Goal: Transaction & Acquisition: Purchase product/service

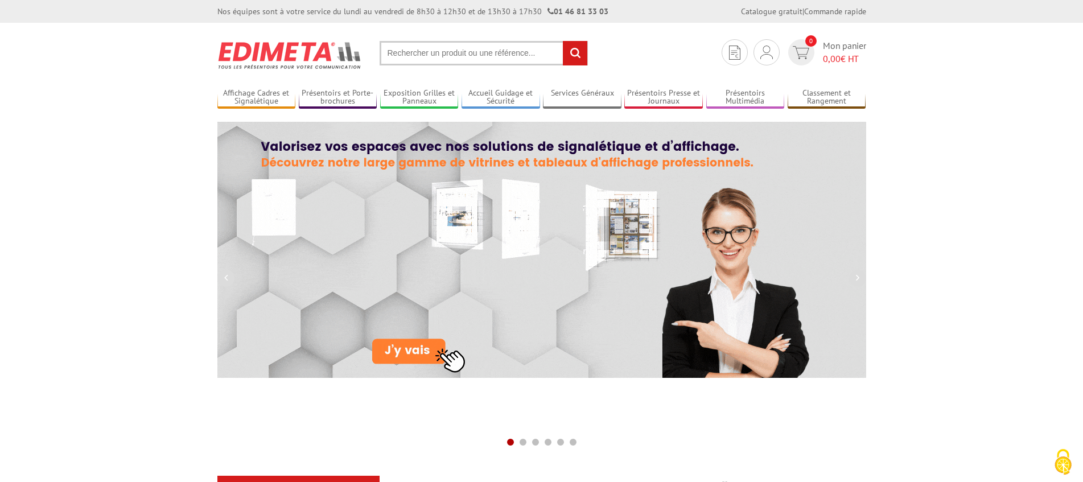
click at [492, 57] on input "text" at bounding box center [484, 53] width 208 height 24
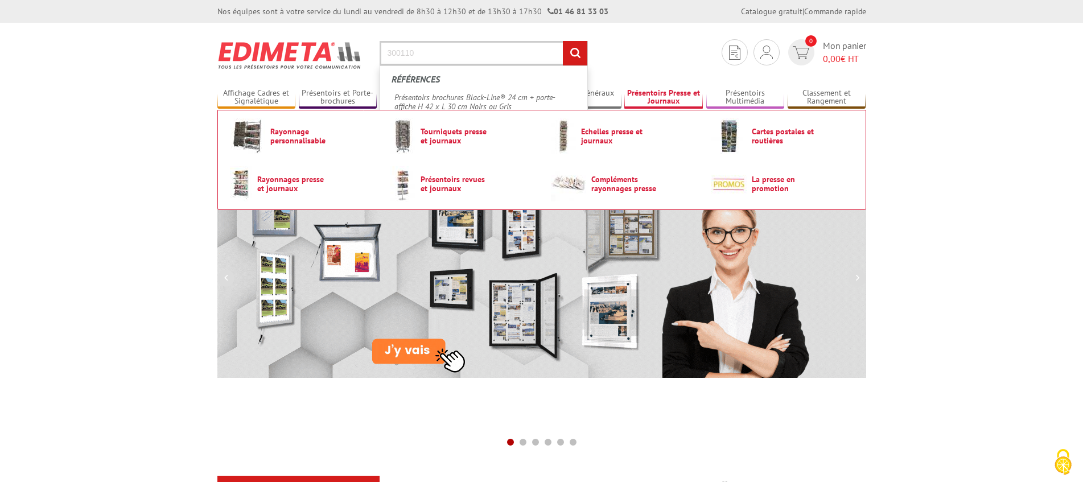
type input "300110"
click at [563, 41] on input "rechercher" at bounding box center [575, 53] width 24 height 24
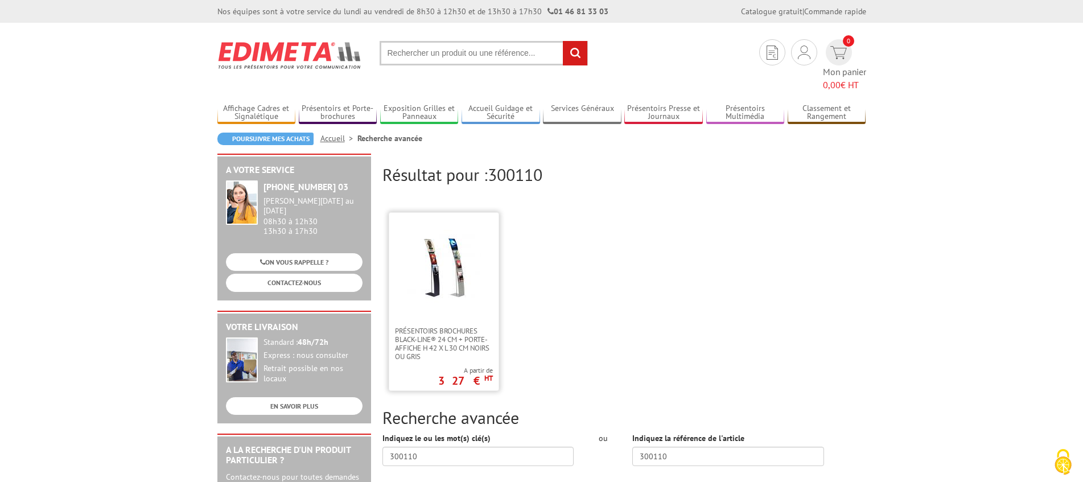
click at [475, 253] on img at bounding box center [444, 267] width 74 height 74
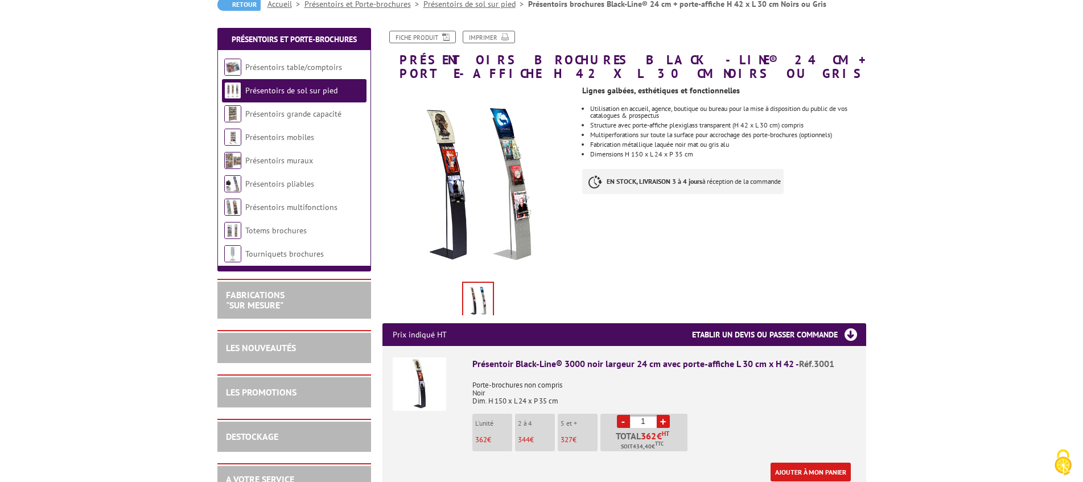
scroll to position [120, 0]
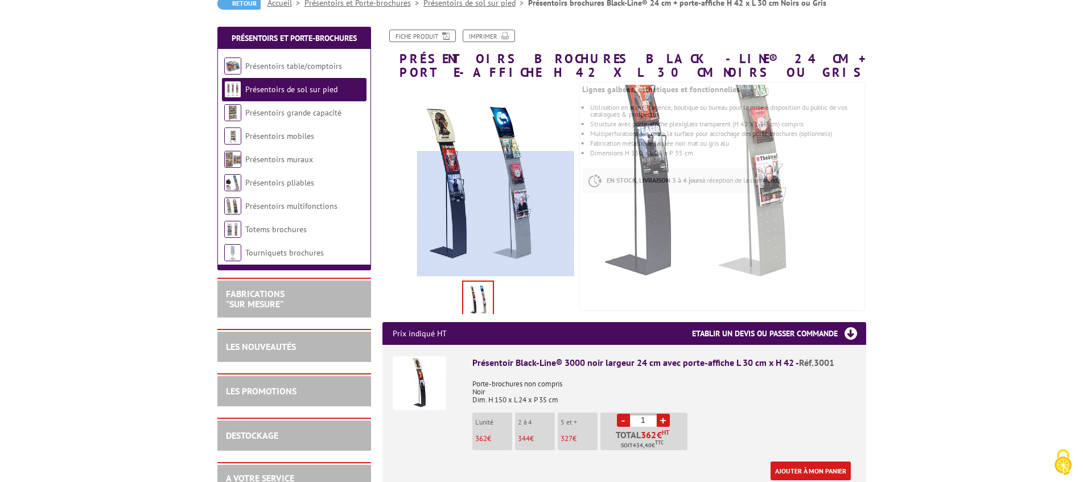
click at [520, 243] on div at bounding box center [495, 213] width 157 height 125
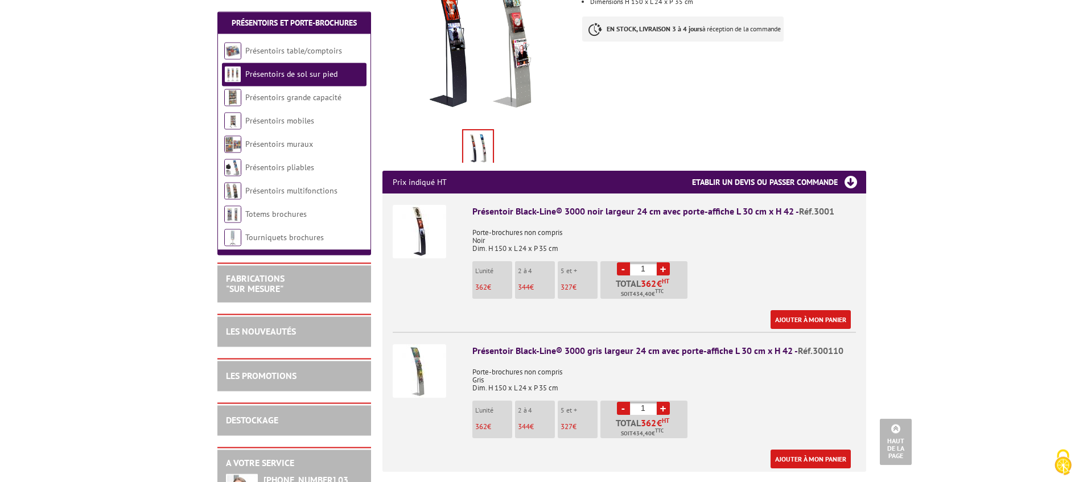
scroll to position [280, 0]
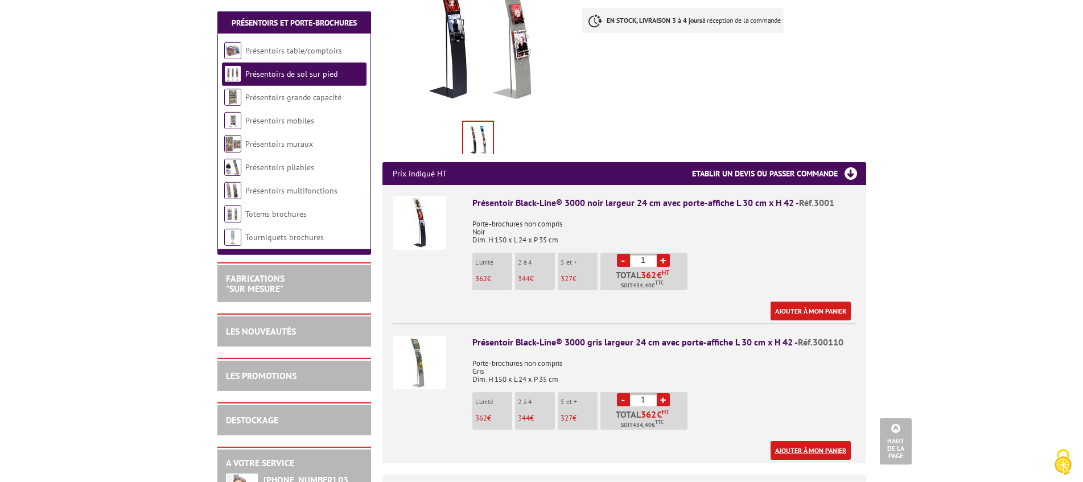
click at [792, 453] on link "Ajouter à mon panier" at bounding box center [811, 450] width 80 height 19
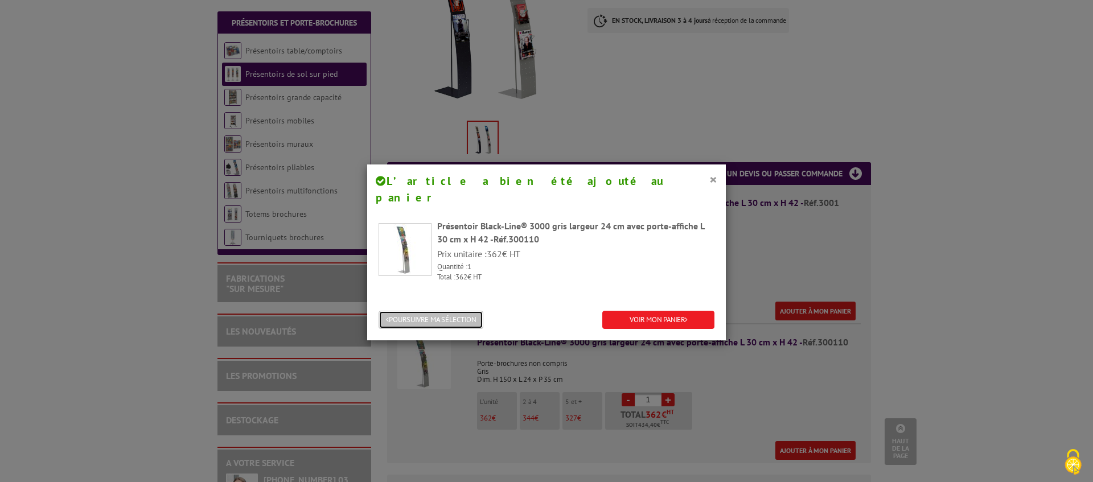
click at [425, 311] on button "POURSUIVRE MA SÉLECTION" at bounding box center [431, 320] width 105 height 19
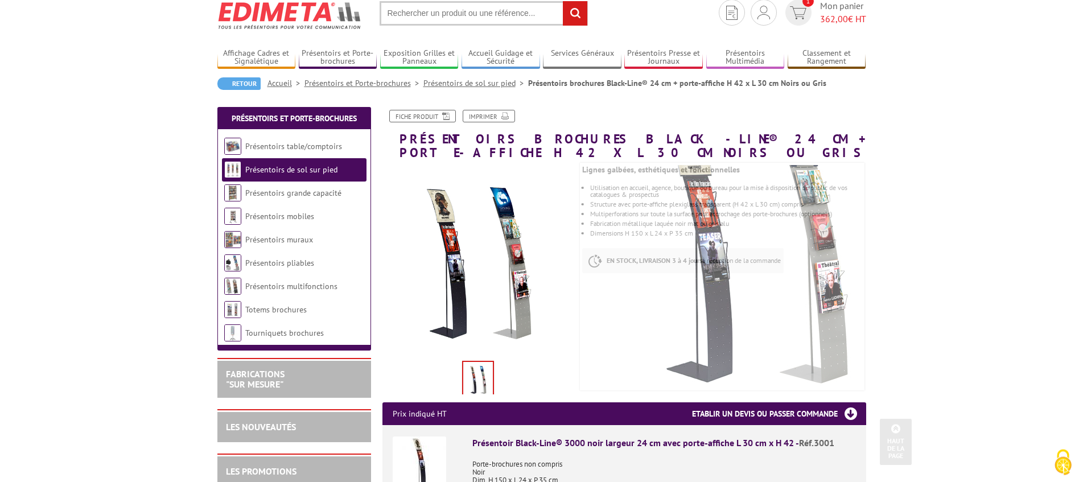
scroll to position [0, 0]
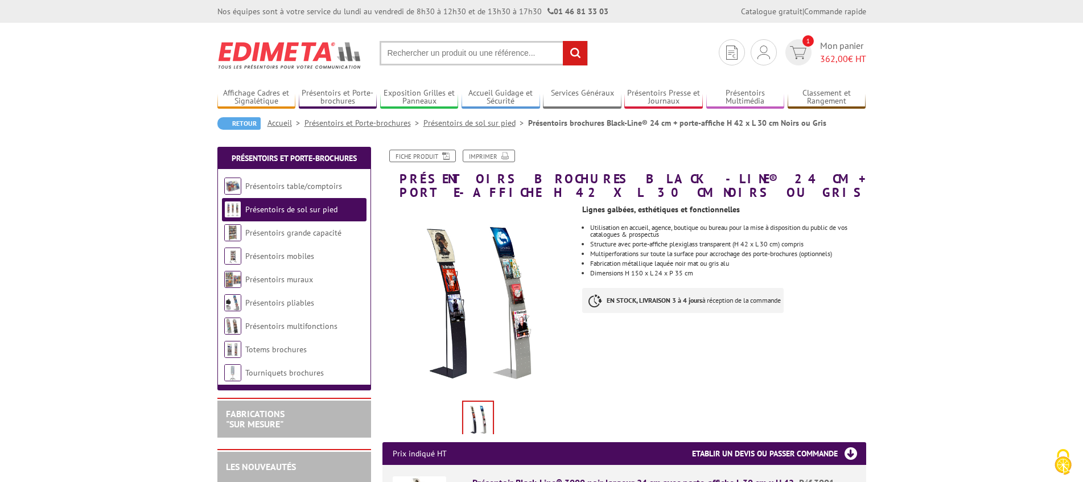
click at [438, 53] on input "text" at bounding box center [484, 53] width 208 height 24
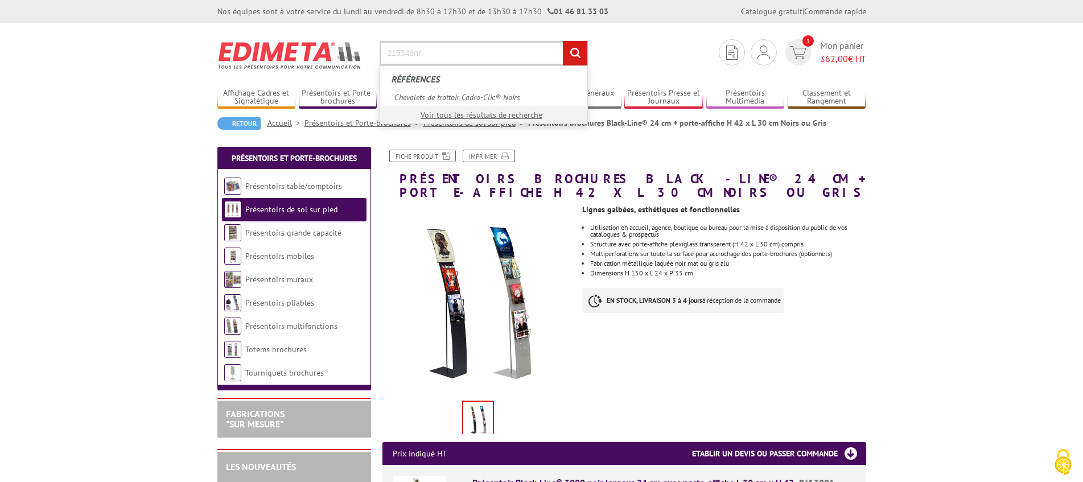
type input "215348nr"
click at [563, 41] on input "rechercher" at bounding box center [575, 53] width 24 height 24
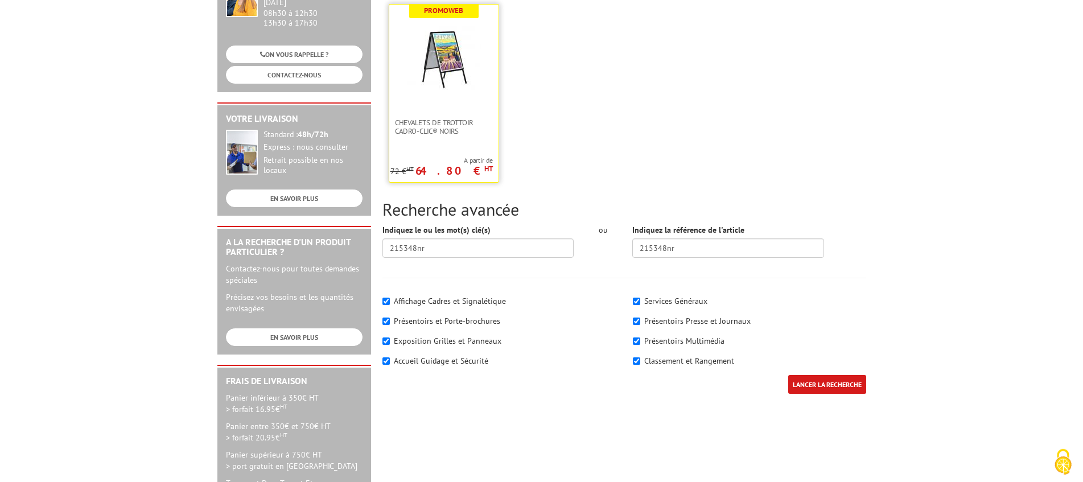
scroll to position [173, 0]
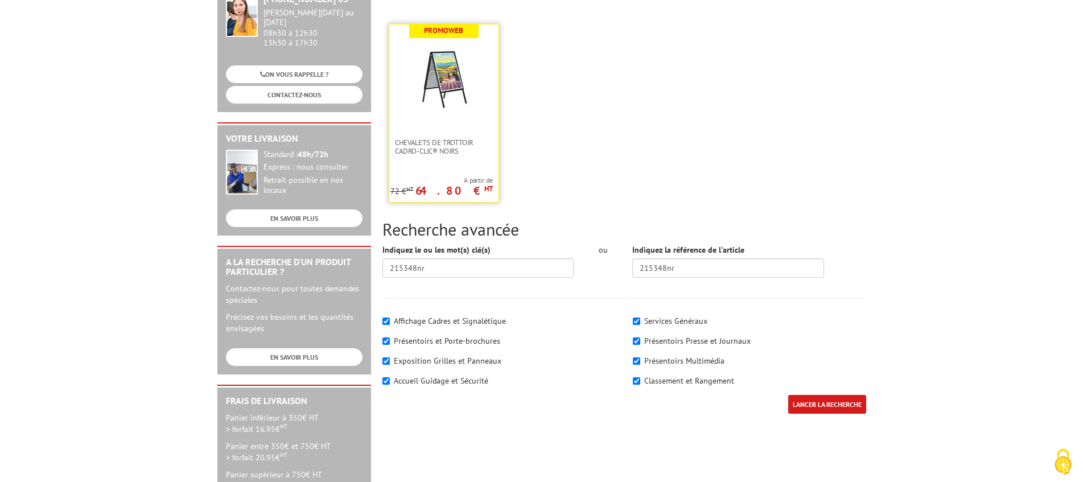
click at [424, 114] on img at bounding box center [444, 79] width 74 height 74
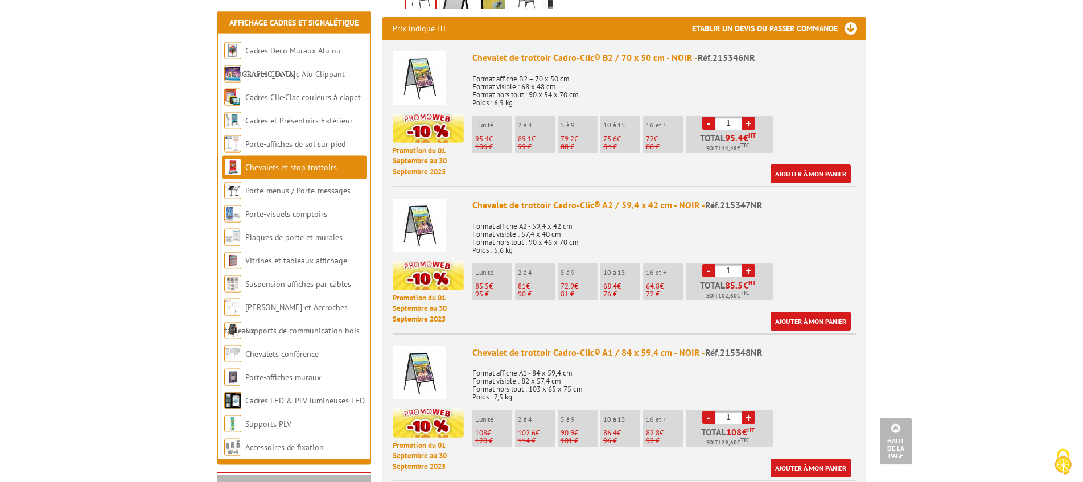
scroll to position [446, 0]
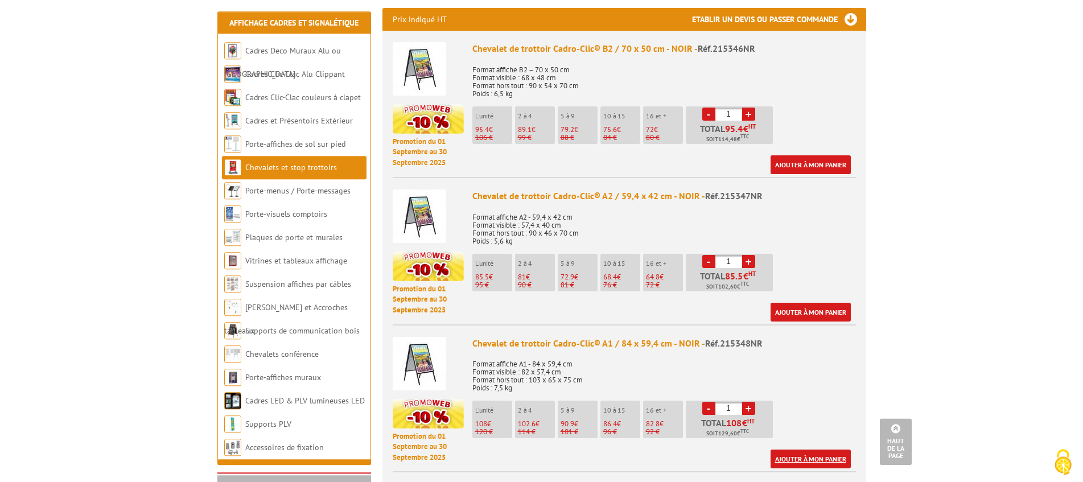
click at [833, 459] on link "Ajouter à mon panier" at bounding box center [811, 459] width 80 height 19
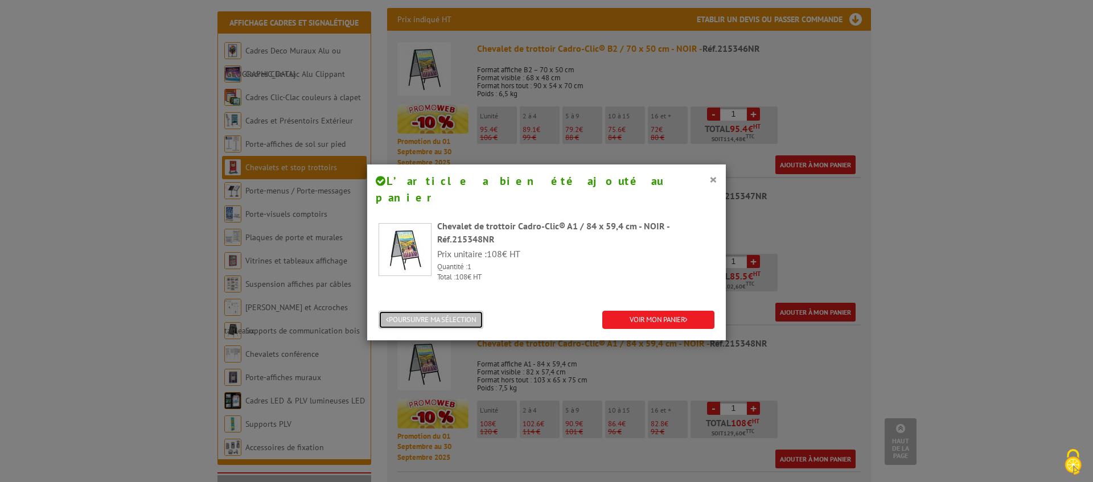
click at [446, 311] on button "POURSUIVRE MA SÉLECTION" at bounding box center [431, 320] width 105 height 19
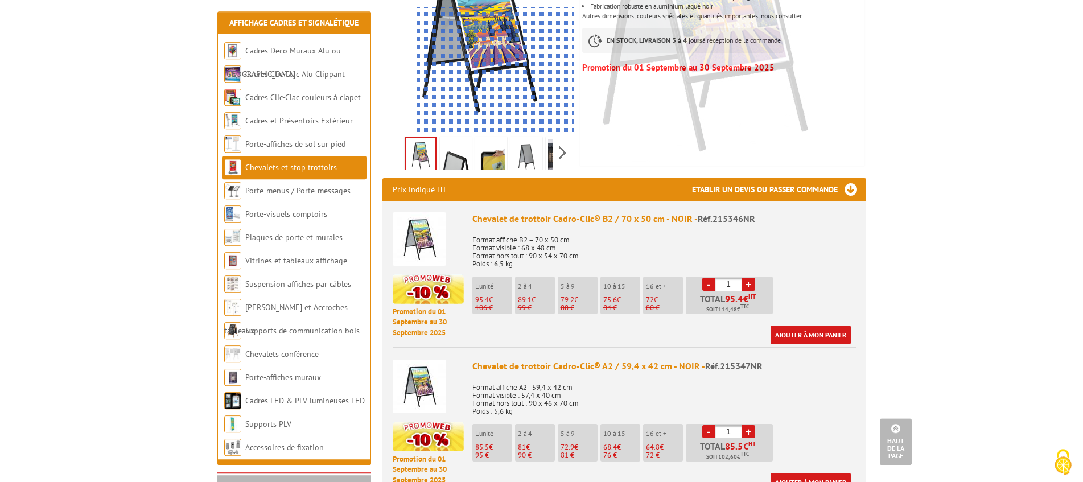
scroll to position [0, 0]
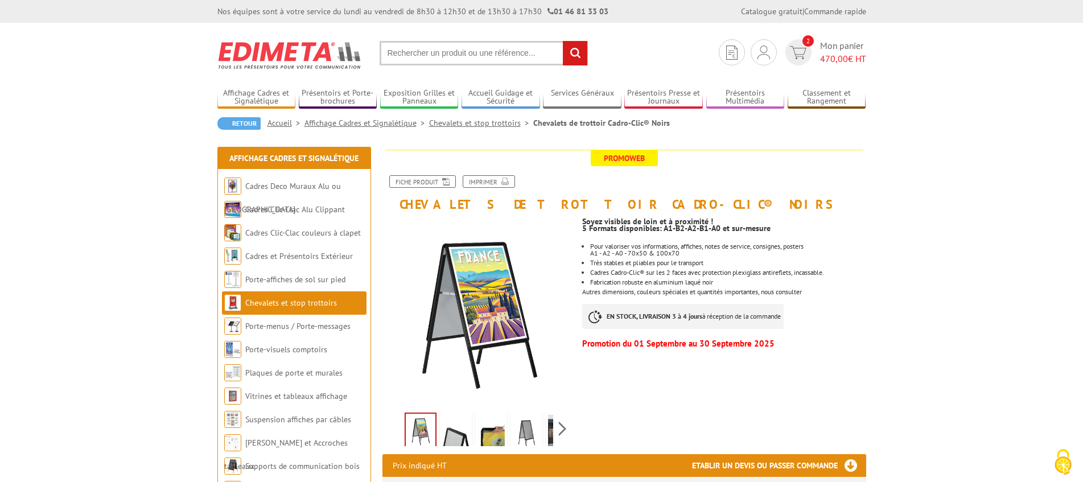
click at [486, 57] on input "text" at bounding box center [484, 53] width 208 height 24
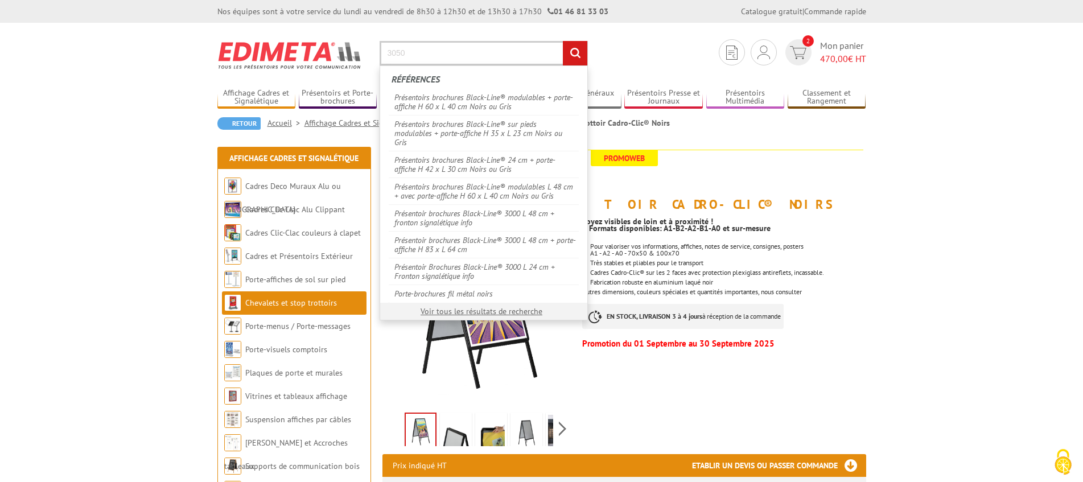
type input "3050"
click at [563, 41] on input "rechercher" at bounding box center [575, 53] width 24 height 24
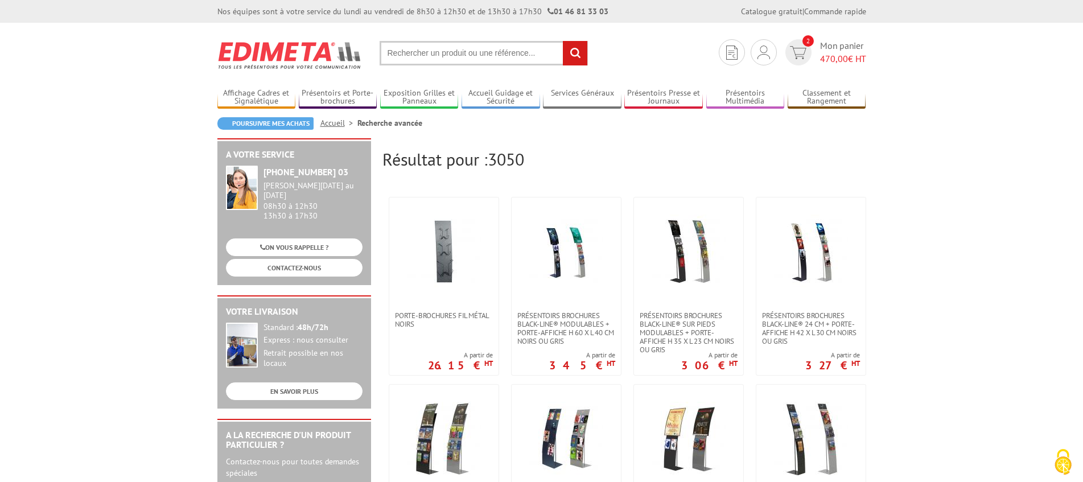
click at [482, 50] on input "text" at bounding box center [484, 53] width 208 height 24
type input "porte brochure fil metal a5"
click at [563, 41] on input "rechercher" at bounding box center [575, 53] width 24 height 24
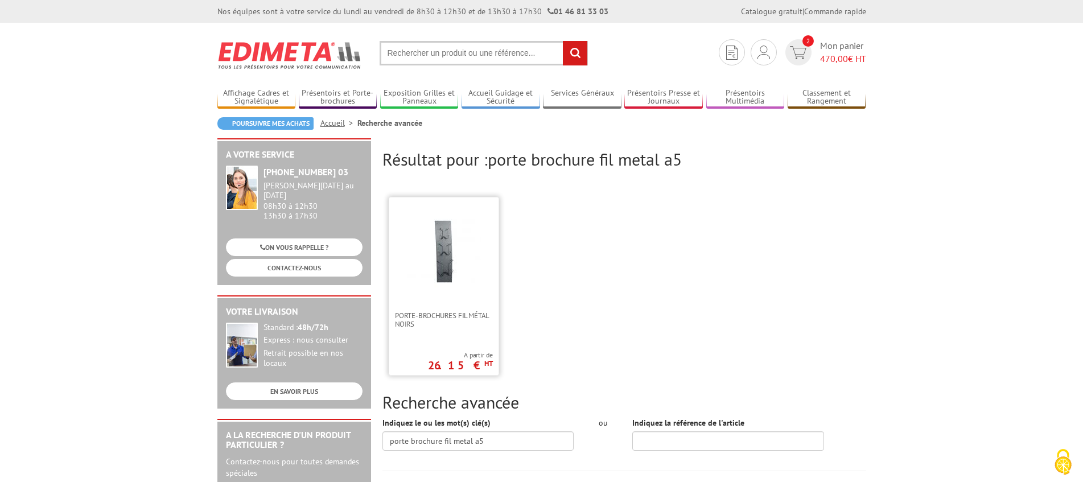
click at [454, 252] on img at bounding box center [444, 252] width 74 height 74
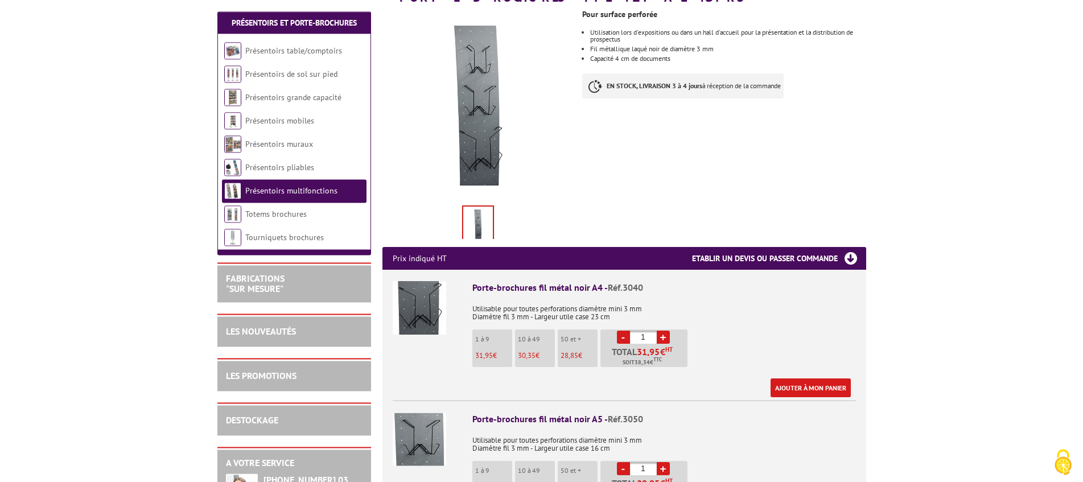
scroll to position [244, 0]
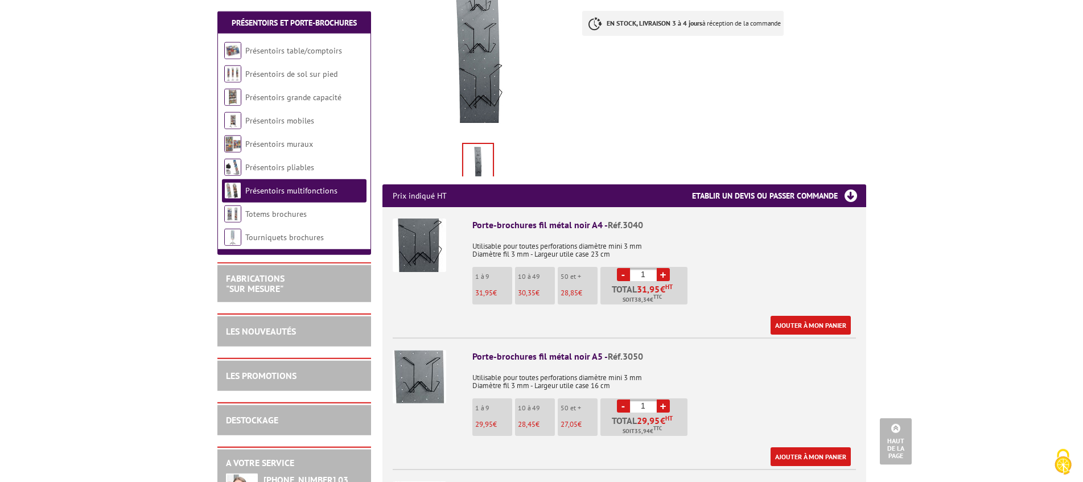
click at [666, 408] on link "+" at bounding box center [663, 406] width 13 height 13
type input "4"
click at [808, 456] on link "Ajouter à mon panier" at bounding box center [811, 456] width 80 height 19
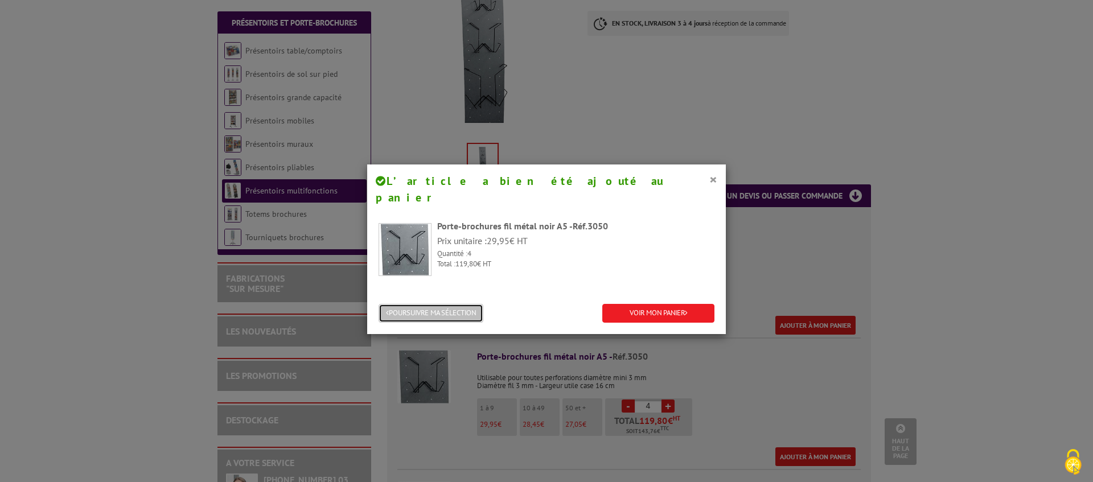
click at [421, 304] on button "POURSUIVRE MA SÉLECTION" at bounding box center [431, 313] width 105 height 19
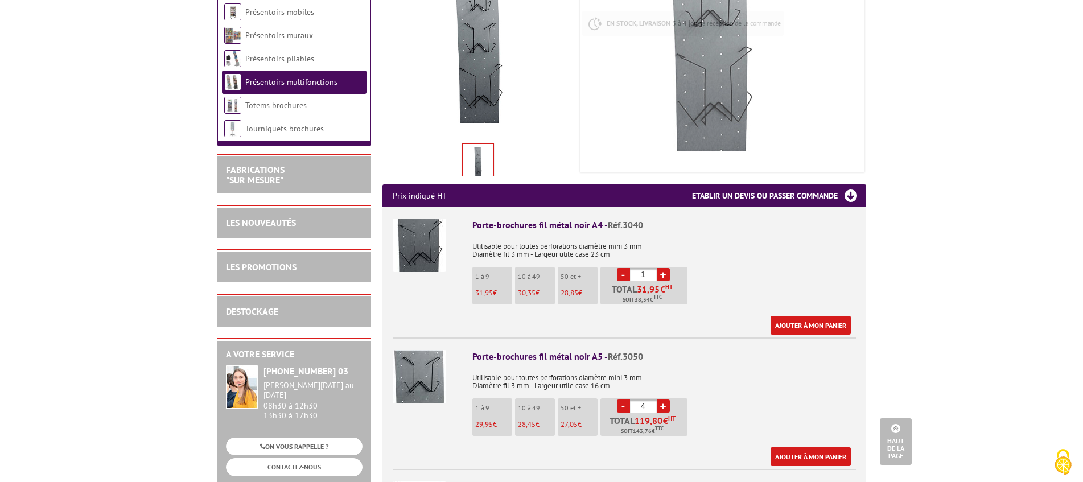
scroll to position [0, 0]
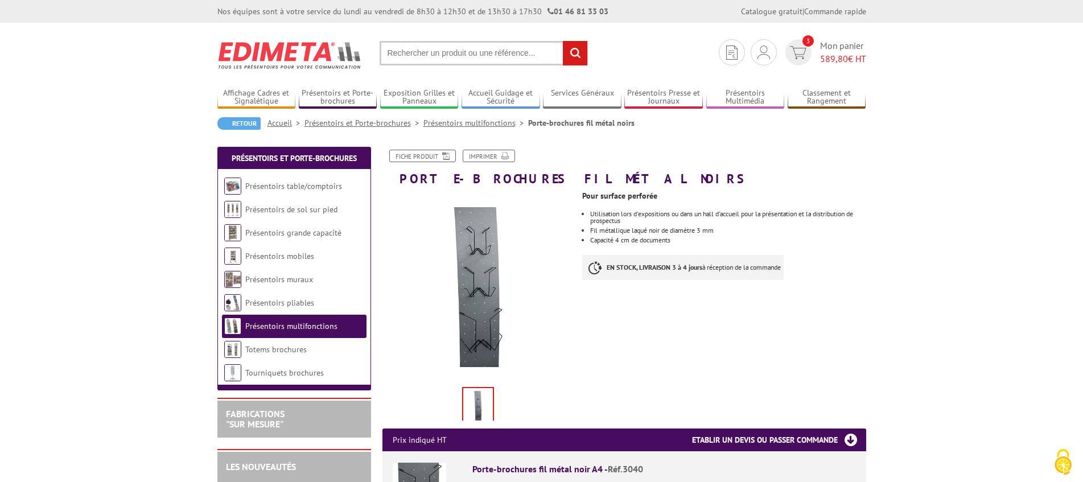
click at [442, 56] on input "text" at bounding box center [484, 53] width 208 height 24
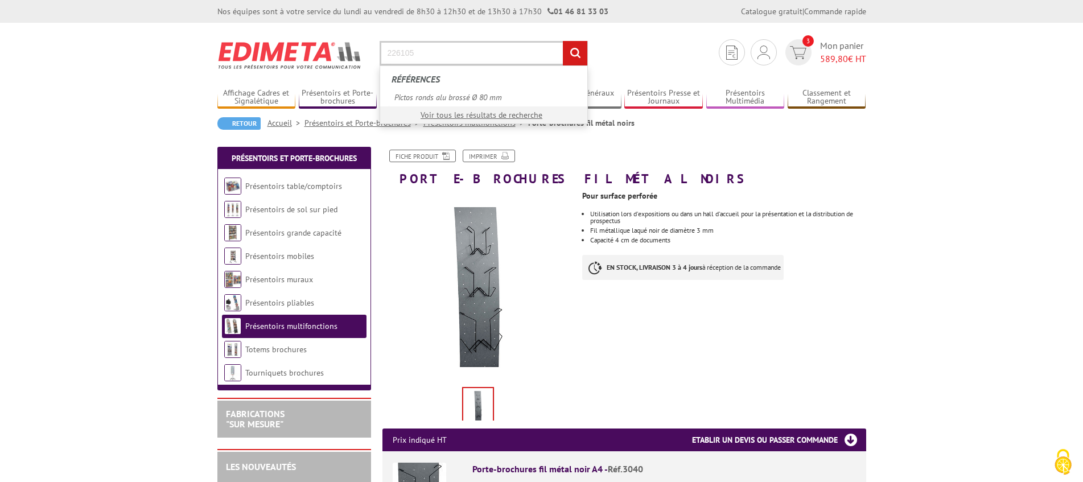
type input "226105"
click at [563, 41] on input "rechercher" at bounding box center [575, 53] width 24 height 24
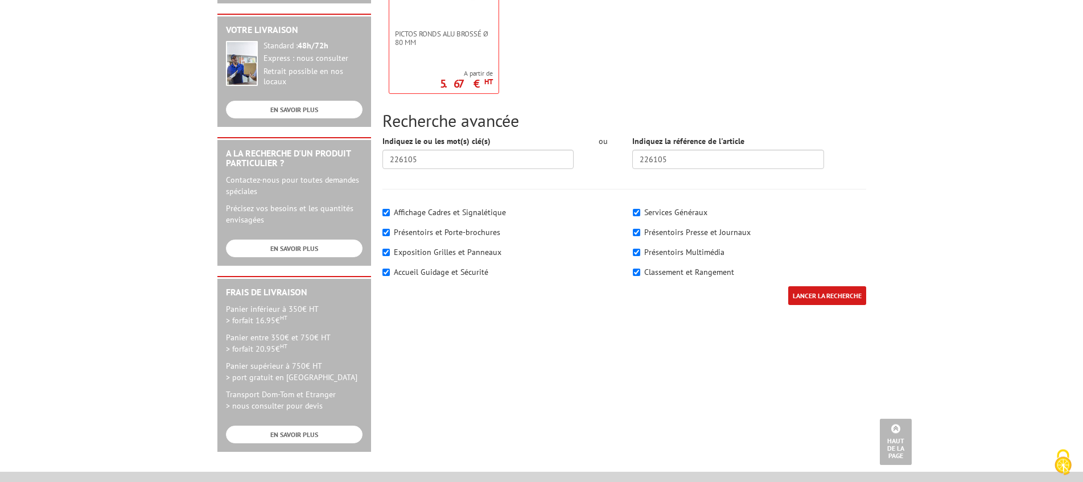
scroll to position [228, 0]
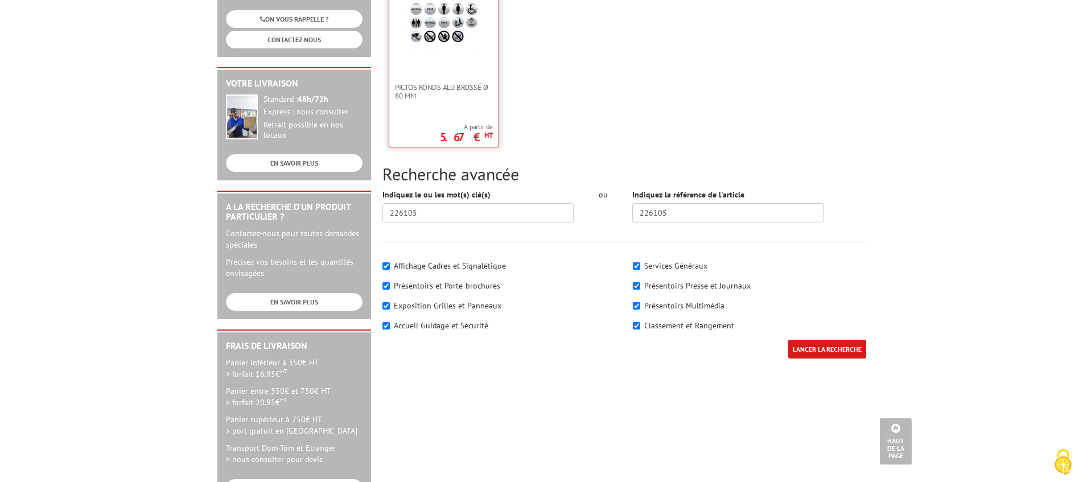
click at [441, 40] on img at bounding box center [444, 23] width 74 height 74
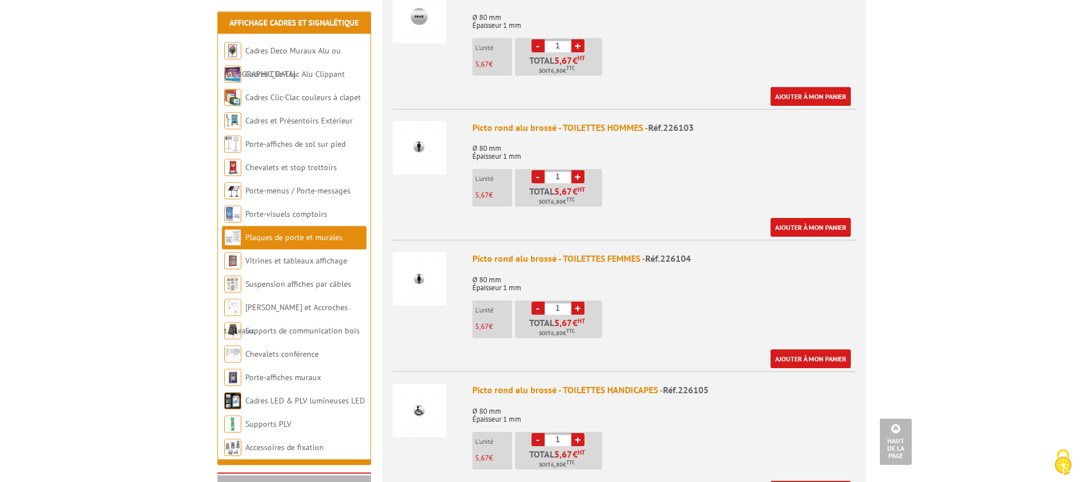
scroll to position [614, 0]
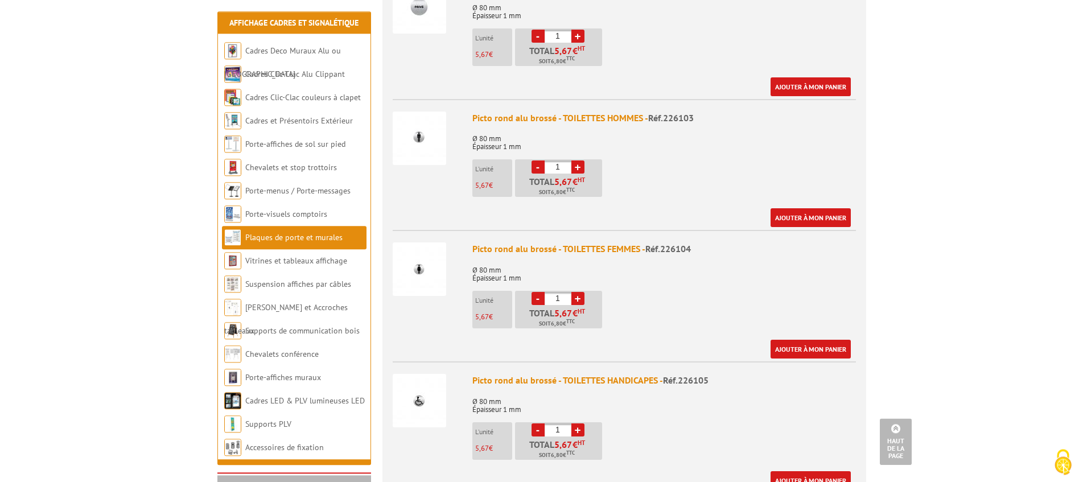
click at [577, 430] on link "+" at bounding box center [577, 429] width 13 height 13
type input "2"
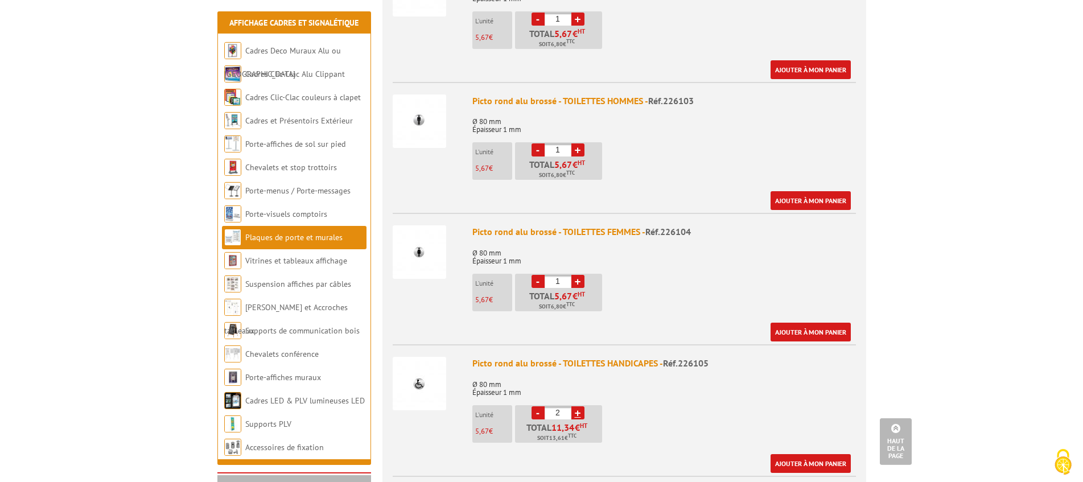
scroll to position [647, 0]
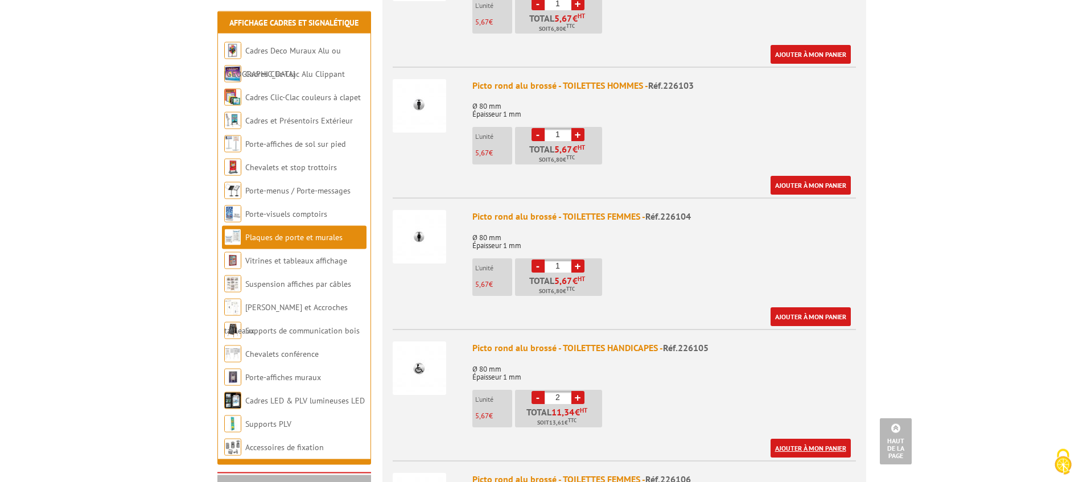
click at [802, 450] on link "Ajouter à mon panier" at bounding box center [811, 448] width 80 height 19
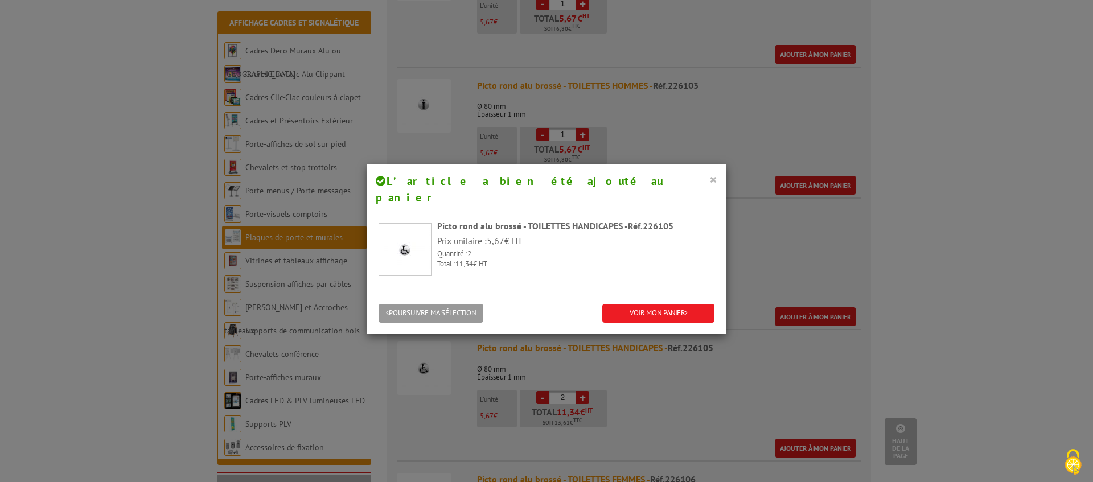
click at [709, 180] on button "×" at bounding box center [713, 179] width 8 height 15
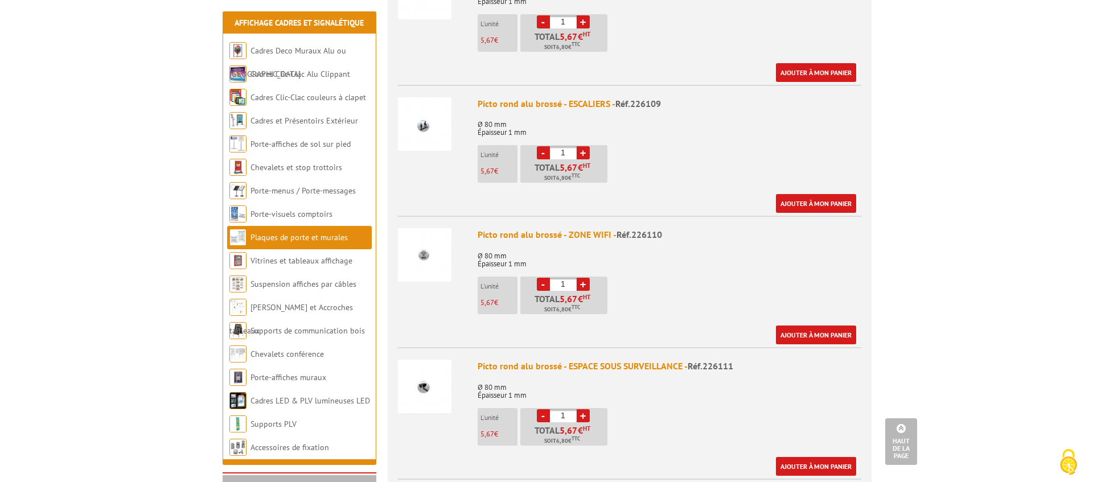
scroll to position [1429, 0]
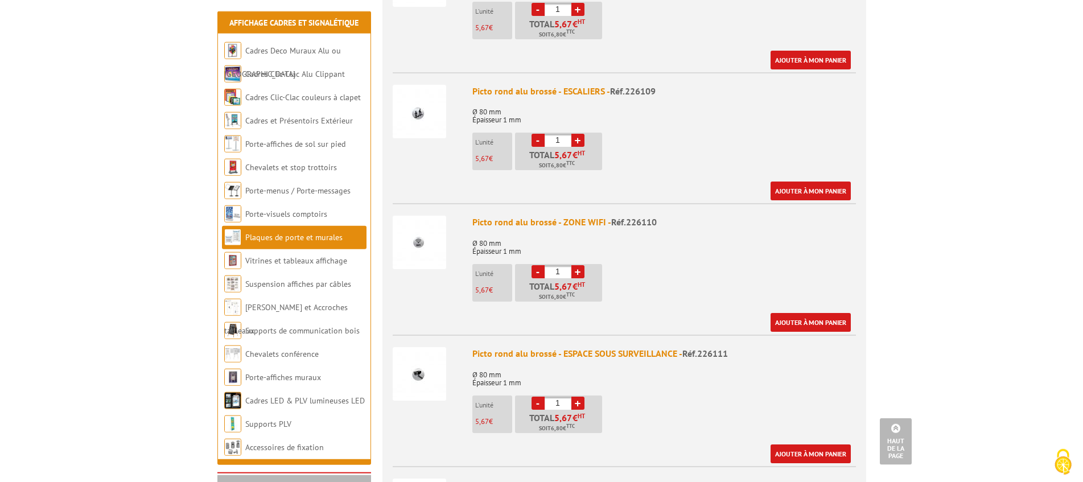
click at [577, 401] on link "+" at bounding box center [577, 403] width 13 height 13
type input "2"
click at [813, 453] on link "Ajouter à mon panier" at bounding box center [811, 454] width 80 height 19
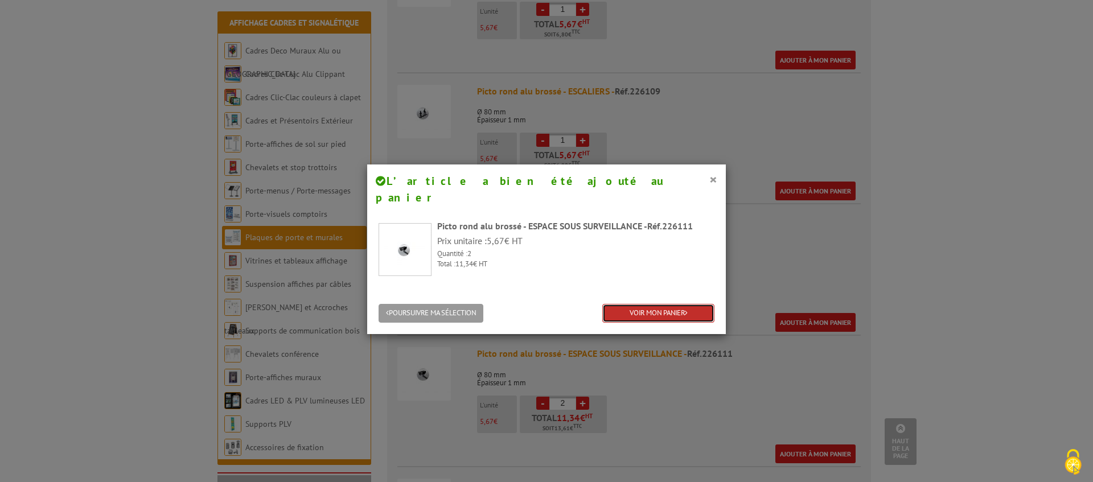
click at [639, 304] on link "VOIR MON PANIER" at bounding box center [658, 313] width 112 height 19
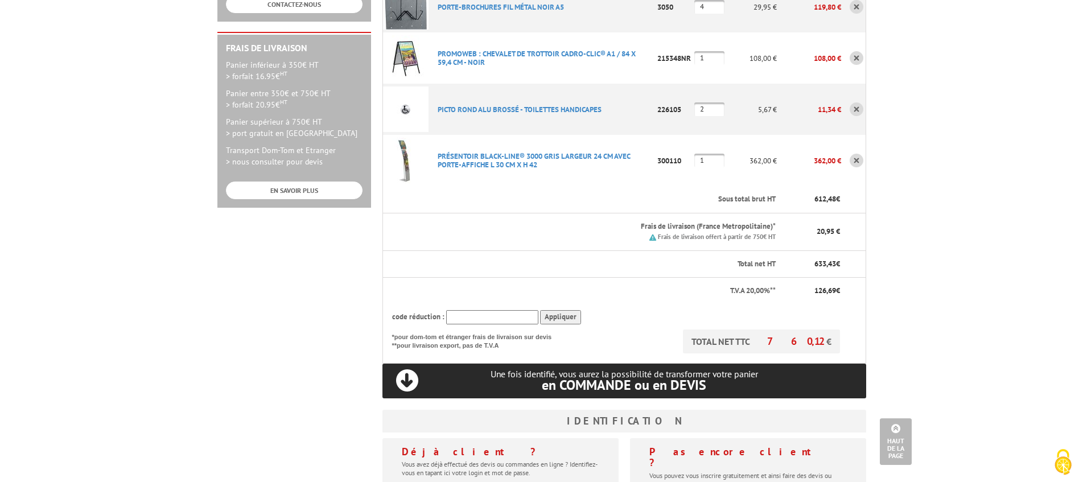
scroll to position [320, 0]
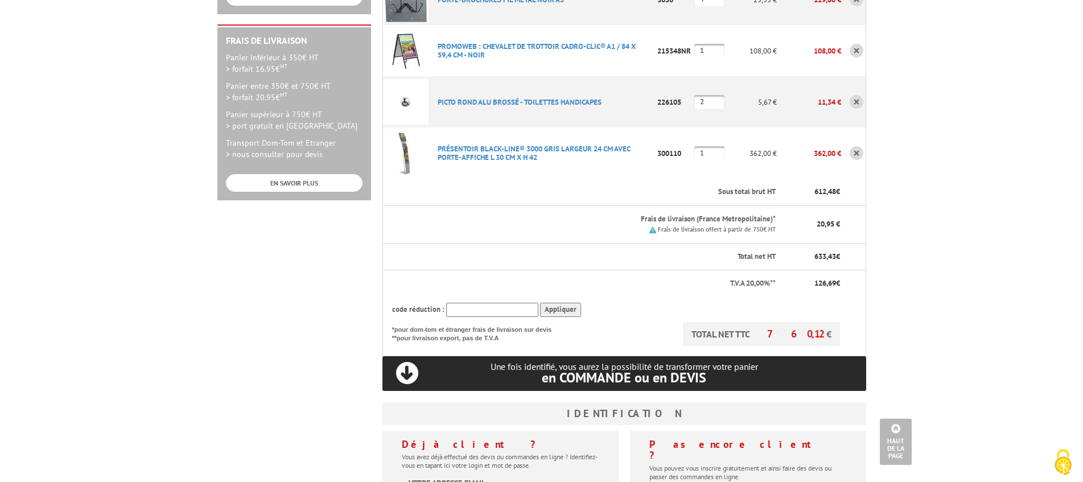
click at [406, 361] on p "Une fois identifié, vous aurez la possibilité de transformer votre panier en CO…" at bounding box center [625, 372] width 484 height 23
click at [403, 361] on p "Une fois identifié, vous aurez la possibilité de transformer votre panier en CO…" at bounding box center [625, 372] width 484 height 23
click at [594, 369] on span "en COMMANDE ou en DEVIS" at bounding box center [624, 378] width 164 height 18
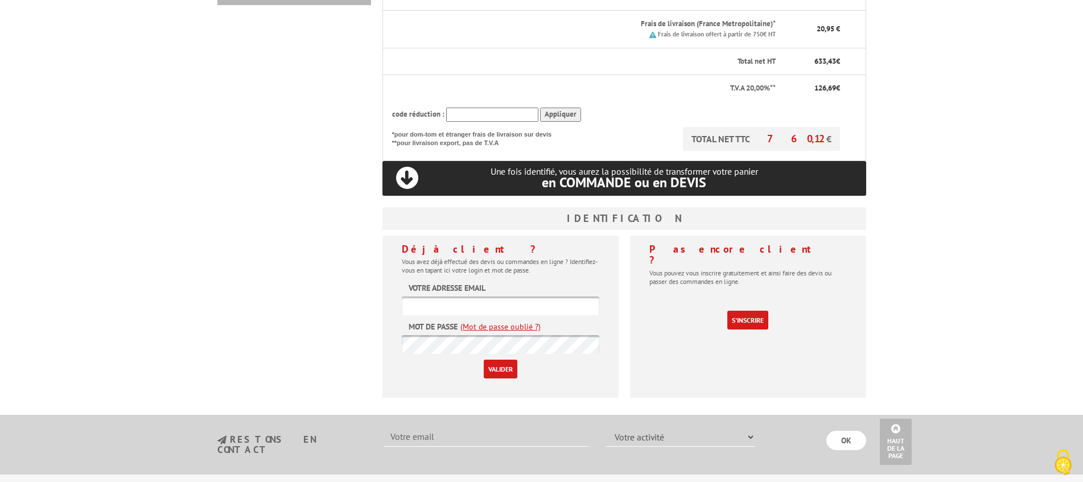
scroll to position [534, 0]
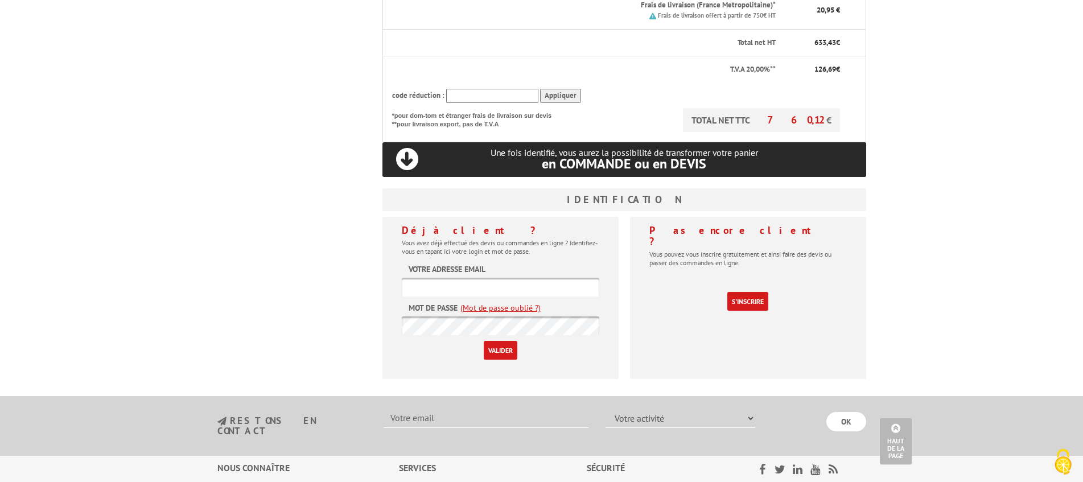
click at [398, 147] on p "Une fois identifié, vous aurez la possibilité de transformer votre panier en CO…" at bounding box center [625, 158] width 484 height 23
click at [408, 147] on p "Une fois identifié, vous aurez la possibilité de transformer votre panier en CO…" at bounding box center [625, 158] width 484 height 23
click at [405, 147] on p "Une fois identifié, vous aurez la possibilité de transformer votre panier en CO…" at bounding box center [625, 158] width 484 height 23
click at [743, 292] on link "S'inscrire" at bounding box center [747, 301] width 41 height 19
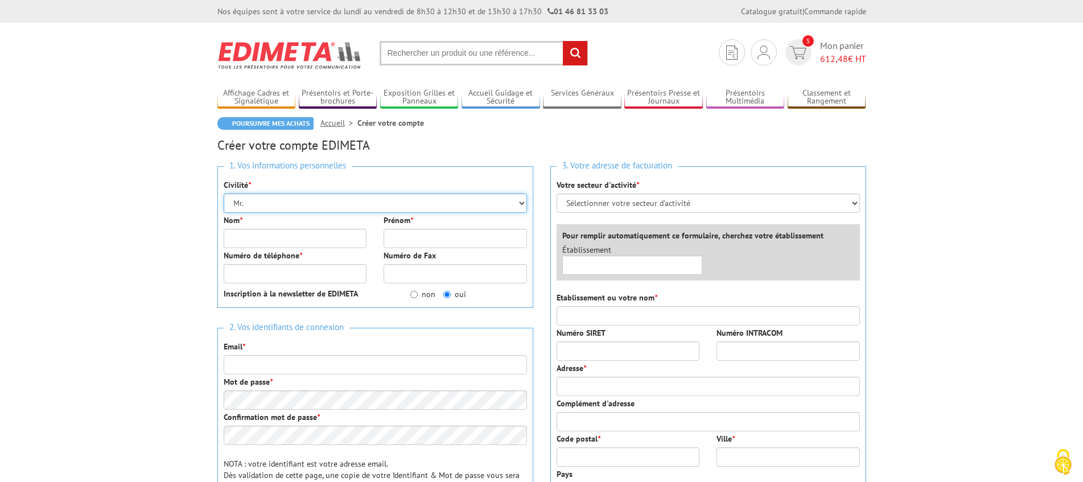
click at [224, 194] on select "Mr. Mme. Mlle." at bounding box center [375, 203] width 303 height 19
select select "Mme."
click option "Mme." at bounding box center [0, 0] width 0 height 0
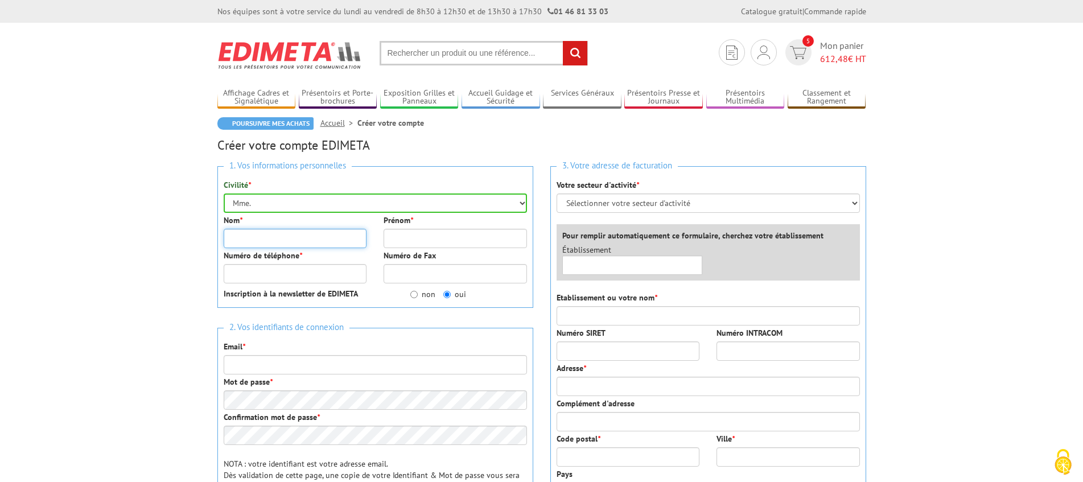
click at [251, 237] on input "Nom *" at bounding box center [295, 238] width 143 height 19
type input "HALLEY-BRIDAULT"
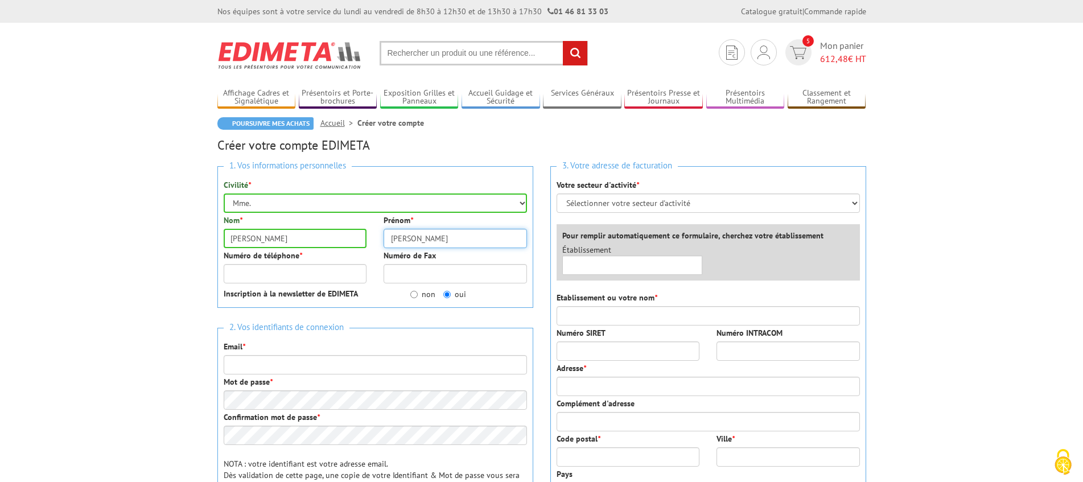
type input "EMILIE"
click at [283, 270] on input "Numéro de téléphone *" at bounding box center [295, 273] width 143 height 19
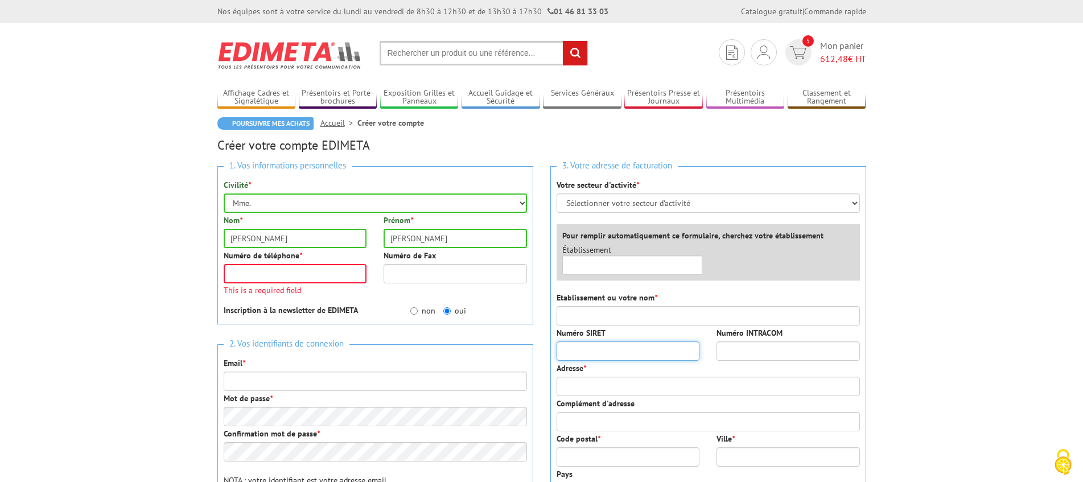
click at [620, 357] on input "Numéro SIRET" at bounding box center [628, 351] width 143 height 19
type input "22040001400183"
click at [620, 307] on input "Etablissement ou votre nom *" at bounding box center [708, 315] width 303 height 19
type input "s"
type input "SALAGON, musée et jardins"
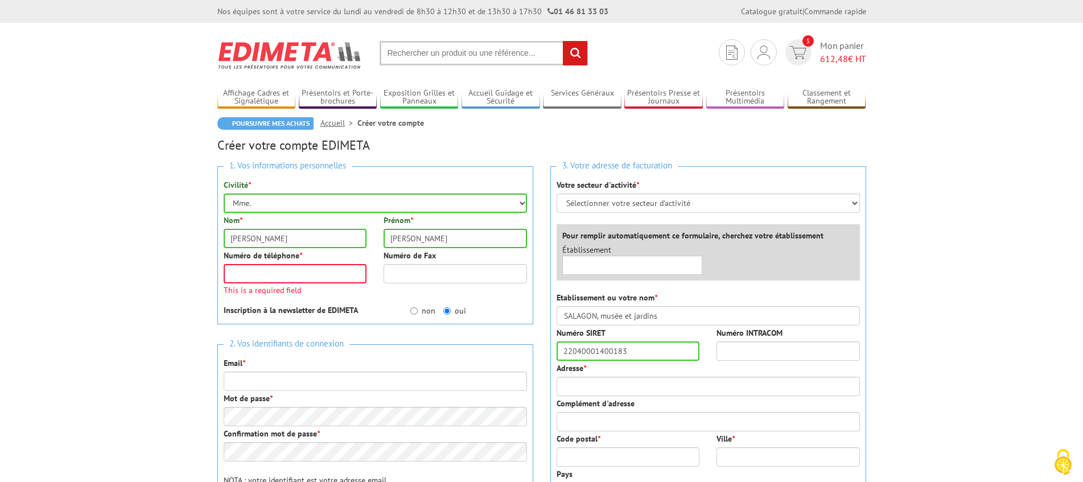
click at [641, 395] on div "3. Votre adresse de facturation Votre secteur d'activité * Sélectionner votre s…" at bounding box center [708, 338] width 316 height 344
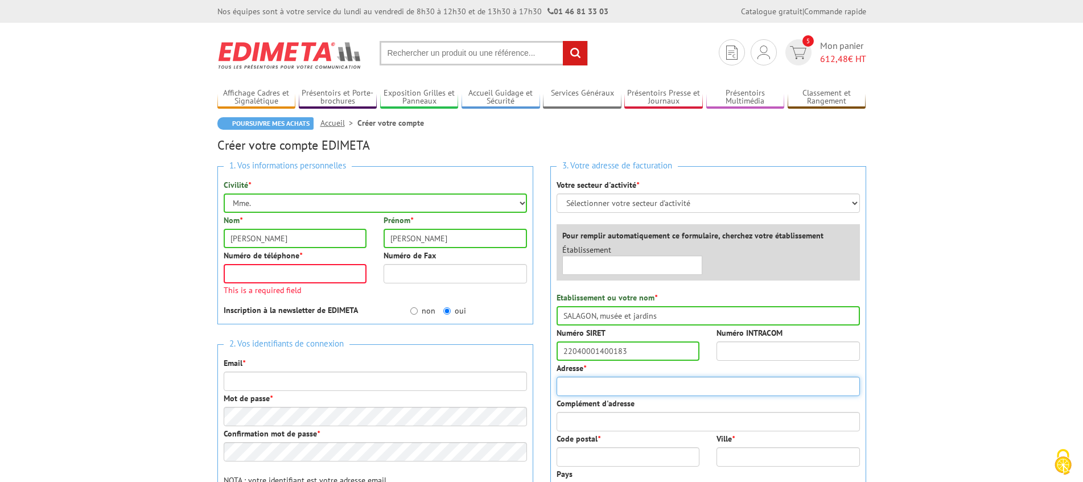
click at [637, 387] on input "Adresse *" at bounding box center [708, 386] width 303 height 19
type input "Le Prieuré"
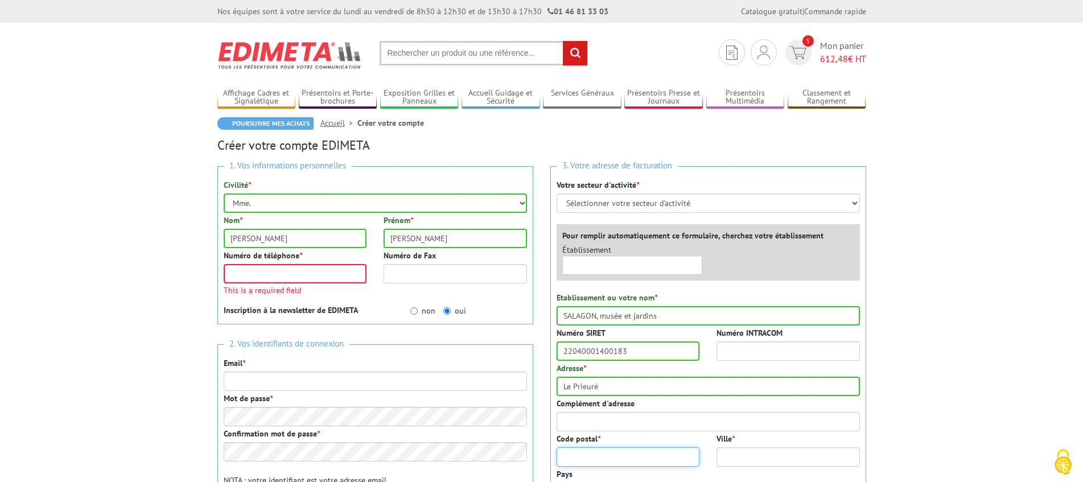
click at [583, 451] on input "Code postal *" at bounding box center [628, 456] width 143 height 19
type input "04300"
click at [735, 450] on input "Ville *" at bounding box center [788, 456] width 143 height 19
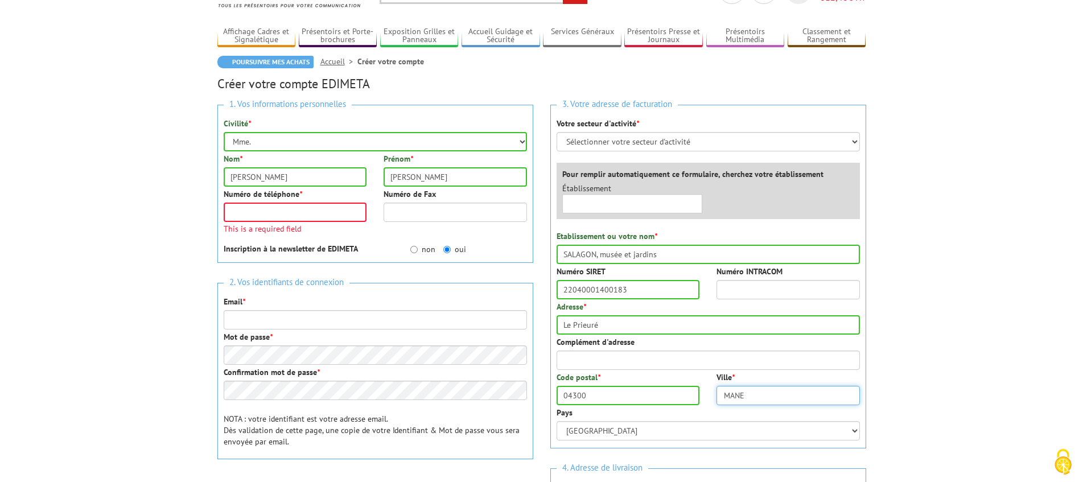
type input "MANE"
click at [612, 451] on div "3. Votre adresse de facturation Votre secteur d'activité * Sélectionner votre s…" at bounding box center [708, 311] width 333 height 430
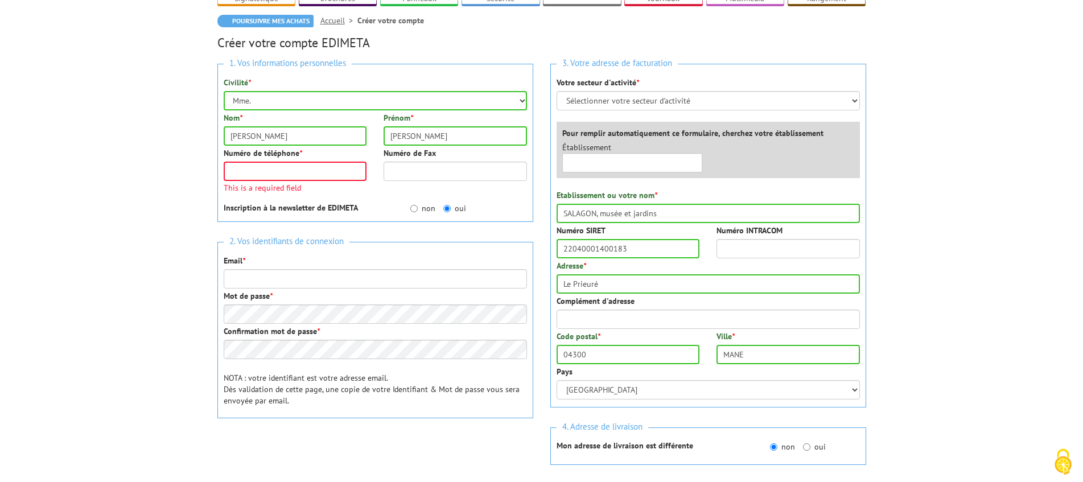
scroll to position [98, 0]
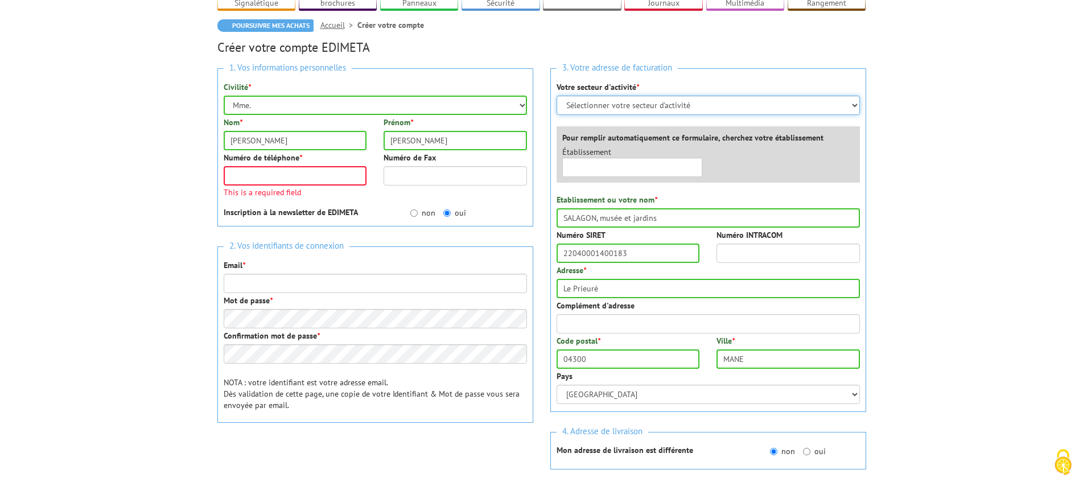
click at [557, 96] on select "Sélectionner votre secteur d'activité Administrations et collectivités Magasins…" at bounding box center [708, 105] width 303 height 19
select select "876"
click option "Administrations et collectivités" at bounding box center [0, 0] width 0 height 0
click at [289, 174] on input "Numéro de téléphone *" at bounding box center [295, 175] width 143 height 19
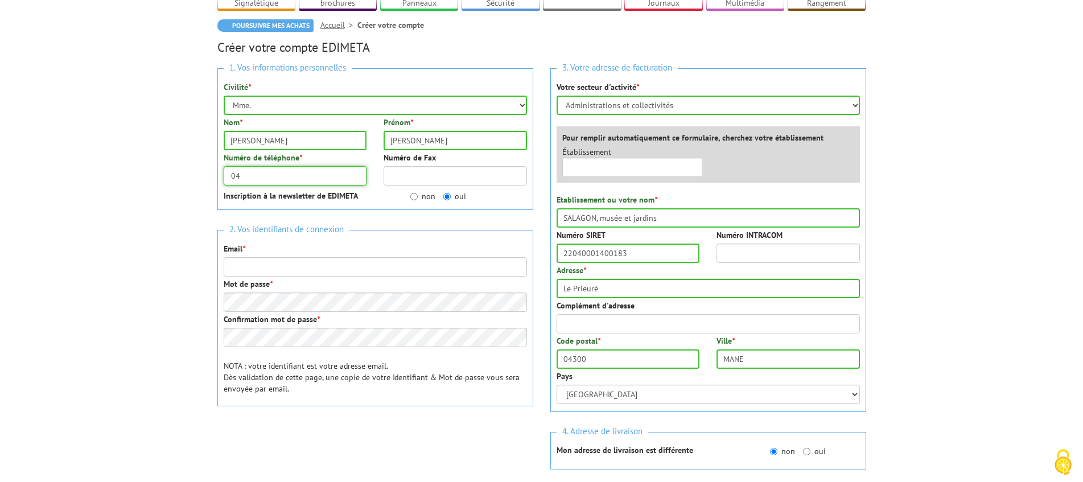
type input "0"
type input "0698433349"
click at [294, 266] on input "Email *" at bounding box center [375, 266] width 303 height 19
type input "E"
type input "[PERSON_NAME][EMAIL_ADDRESS][DOMAIN_NAME]"
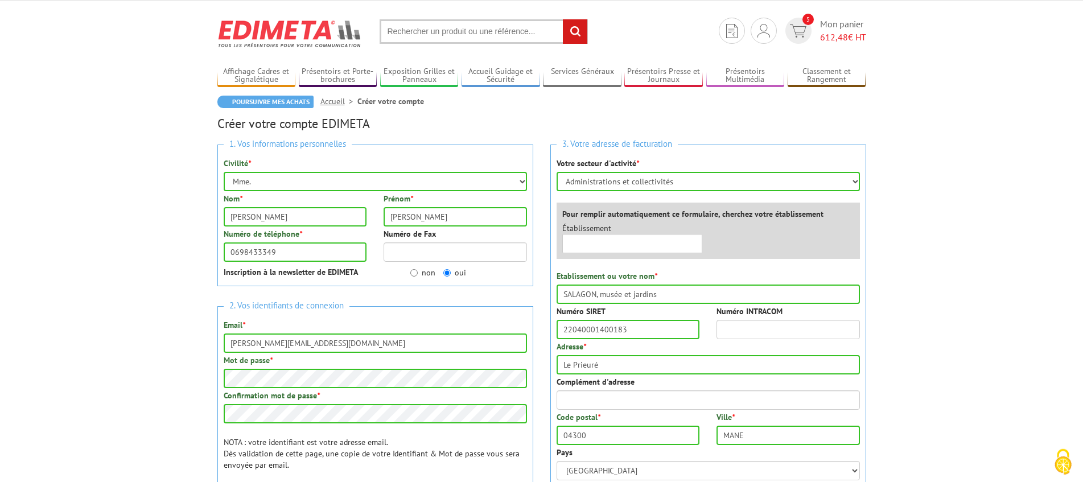
scroll to position [0, 0]
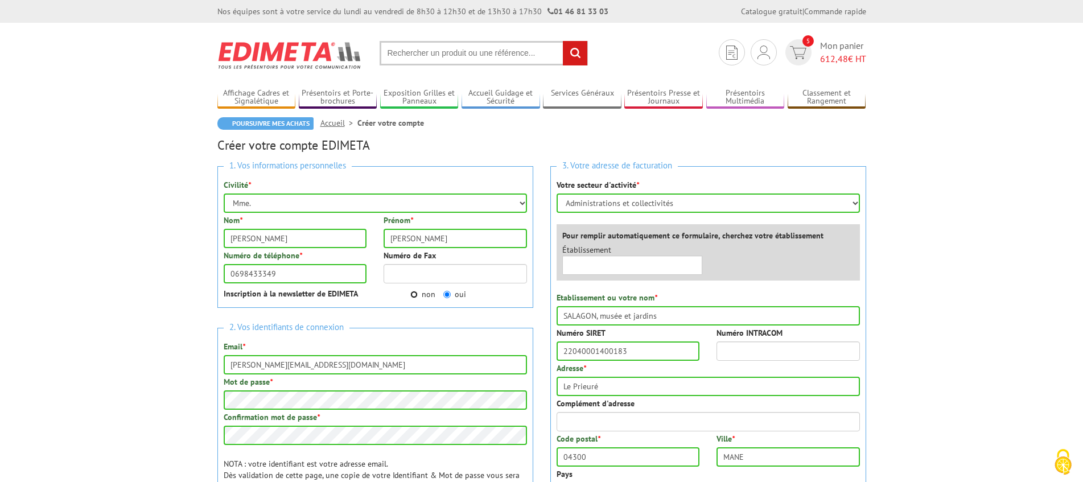
click at [413, 295] on input "non" at bounding box center [413, 294] width 7 height 7
radio input "true"
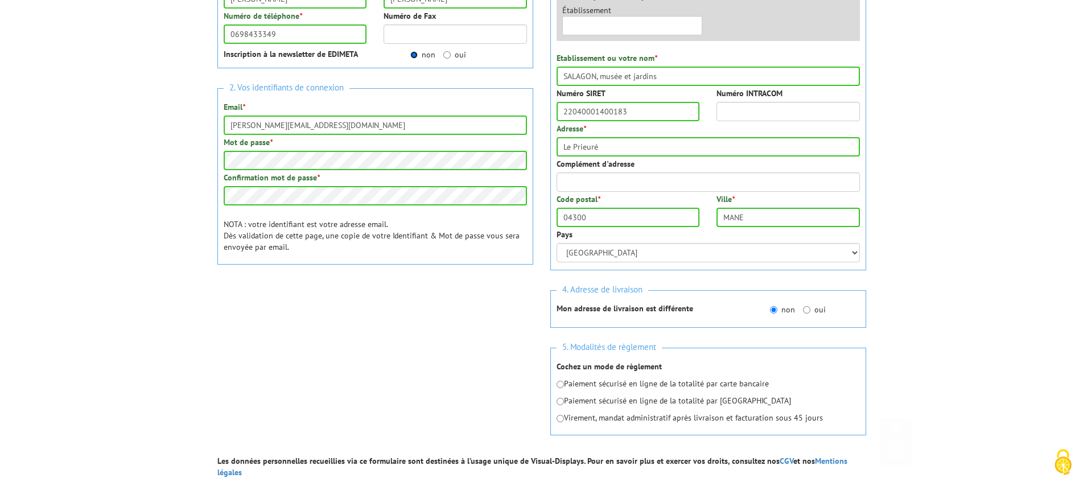
scroll to position [248, 0]
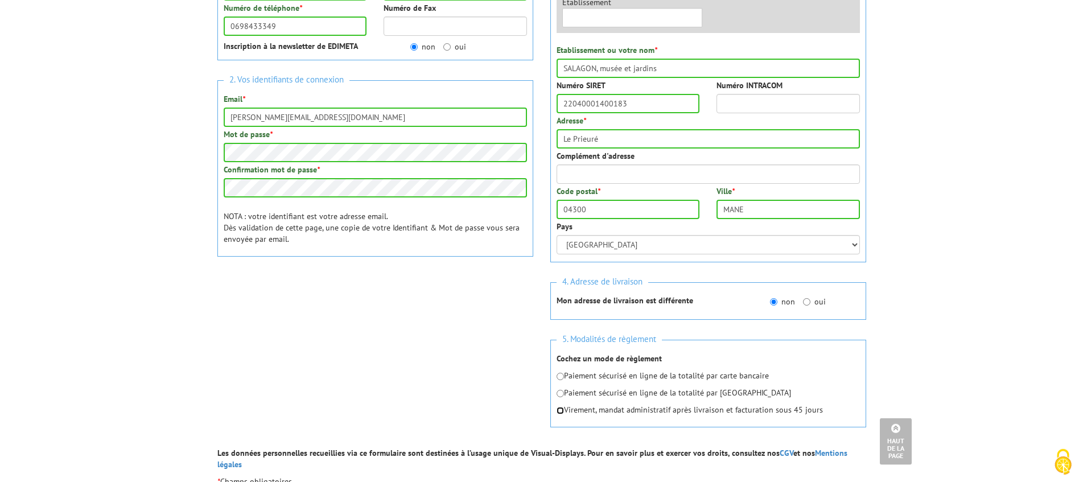
click at [561, 413] on input "radio" at bounding box center [560, 410] width 7 height 7
radio input "true"
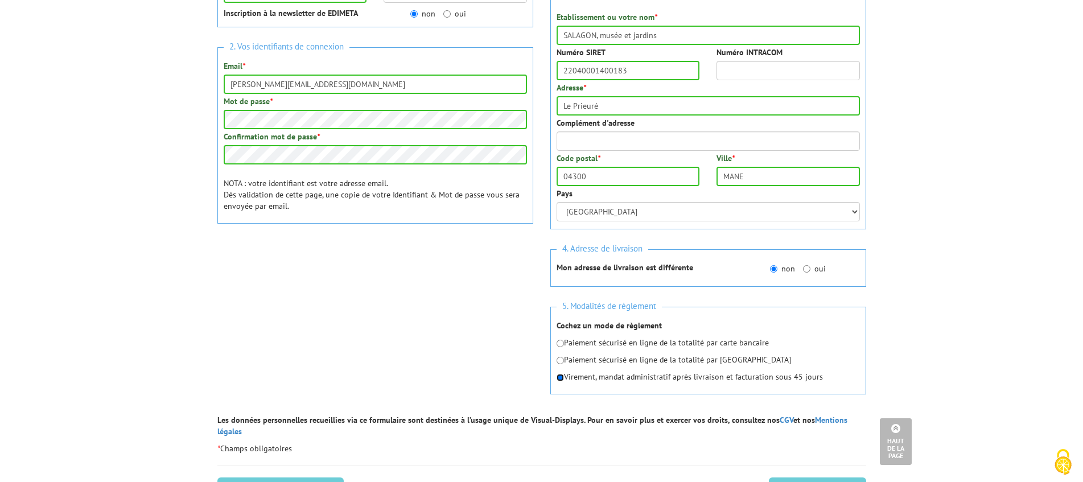
scroll to position [364, 0]
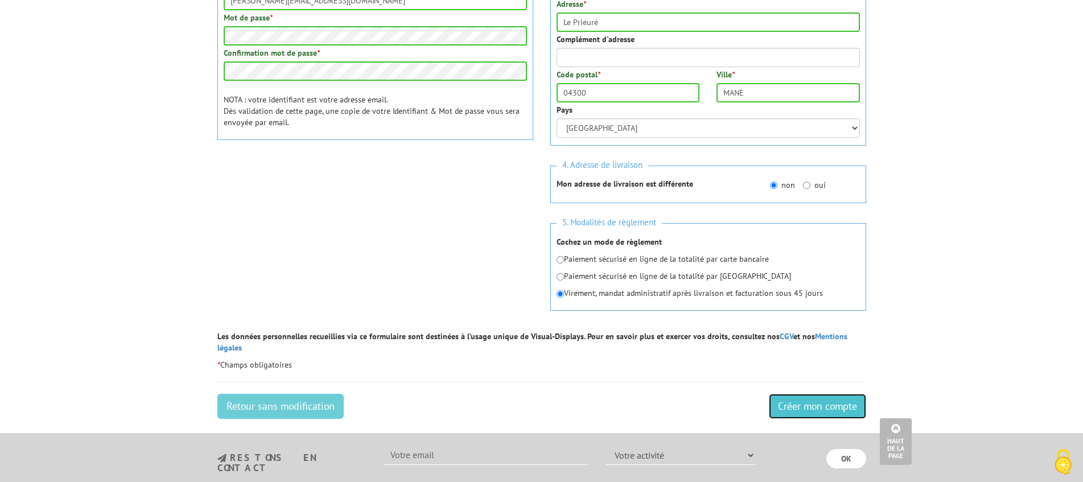
click at [799, 394] on input "Créer mon compte" at bounding box center [817, 406] width 97 height 25
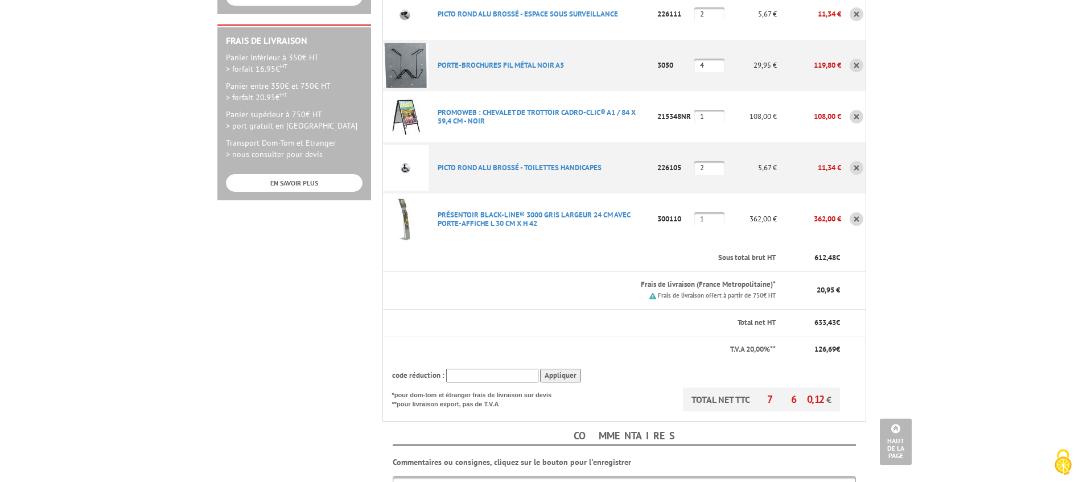
scroll to position [446, 0]
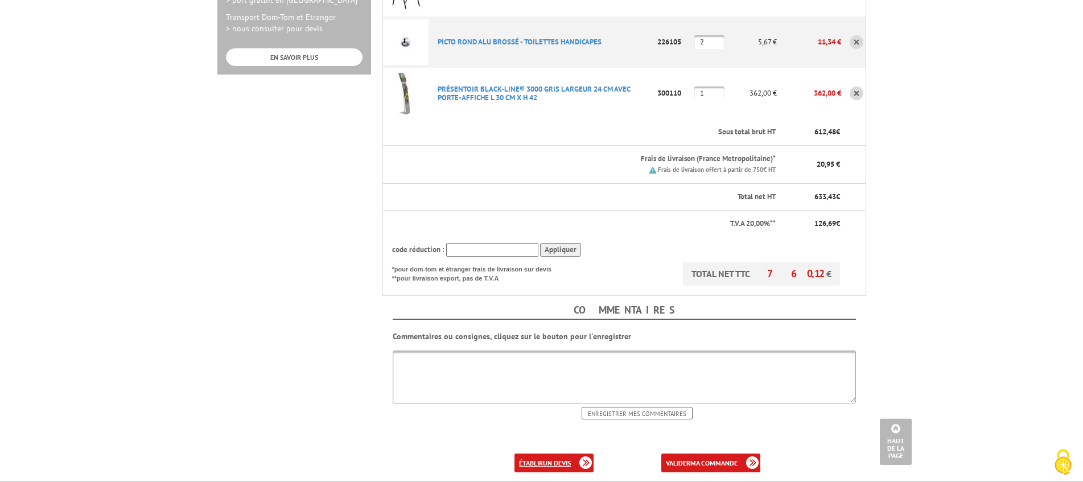
click at [548, 459] on b "un devis" at bounding box center [557, 463] width 28 height 9
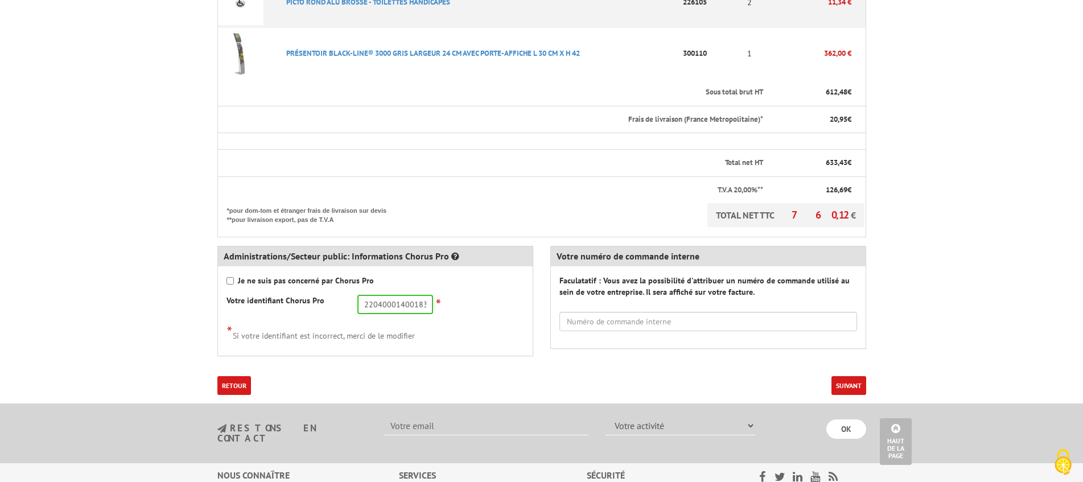
scroll to position [516, 0]
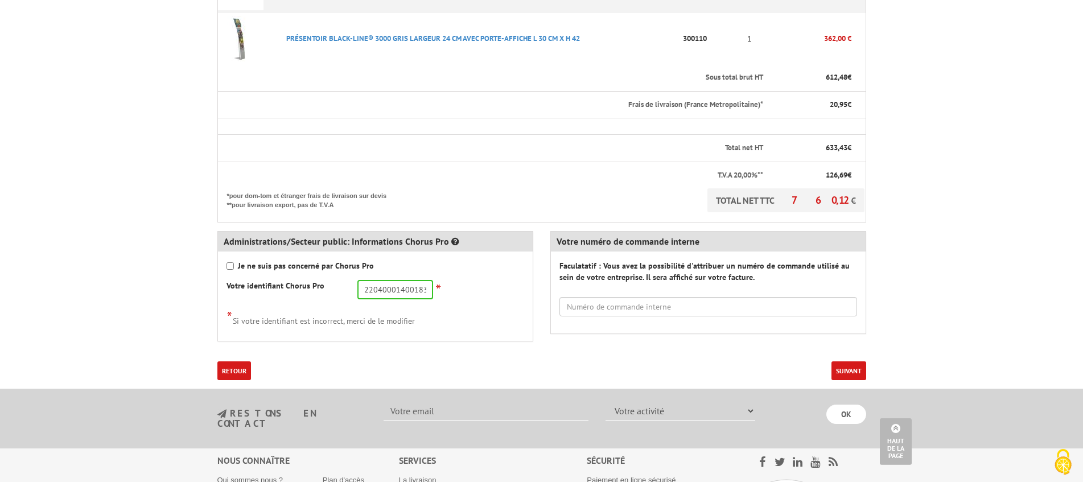
click at [843, 370] on button "Suivant" at bounding box center [849, 370] width 35 height 19
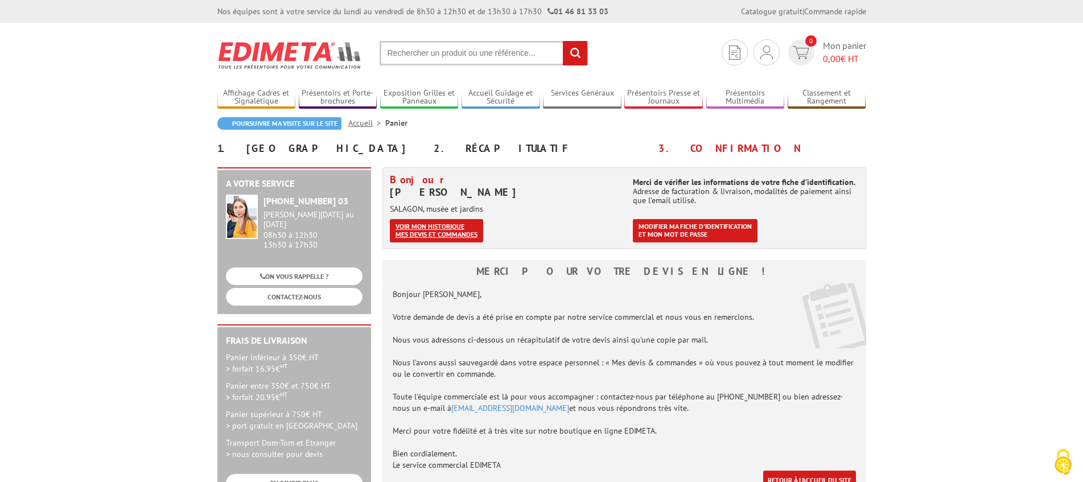
click at [423, 234] on link "Voir mon historique mes devis et commandes" at bounding box center [436, 230] width 93 height 23
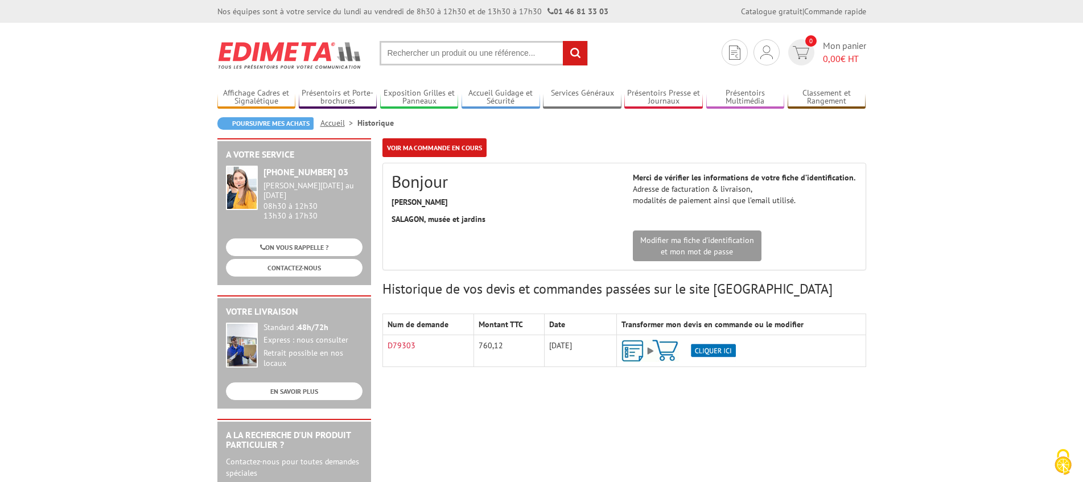
click at [630, 350] on img at bounding box center [679, 351] width 114 height 22
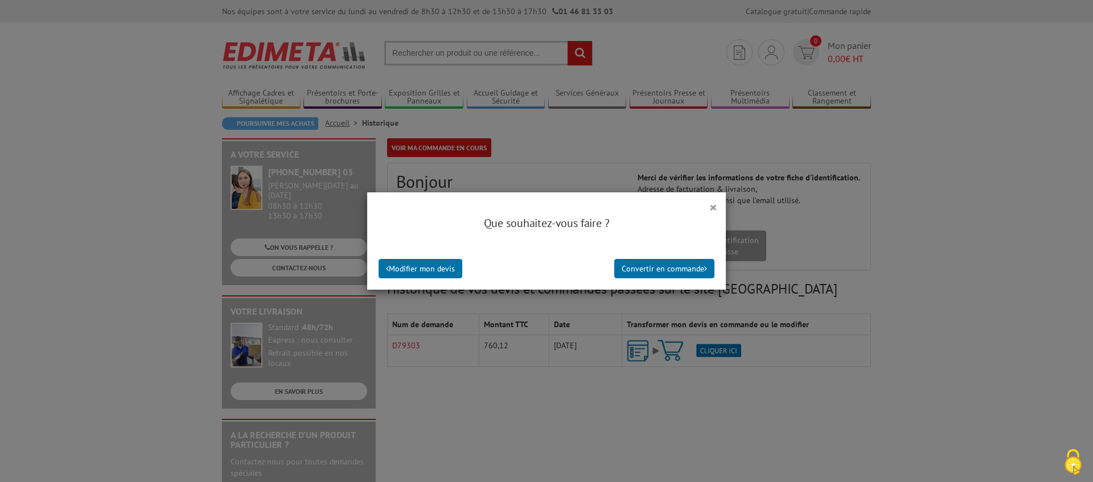
drag, startPoint x: 503, startPoint y: 406, endPoint x: 500, endPoint y: 401, distance: 6.6
click at [503, 406] on div "× Que souhaitez-vous faire ? Modifier mon devis Convertir en commande" at bounding box center [546, 241] width 1093 height 482
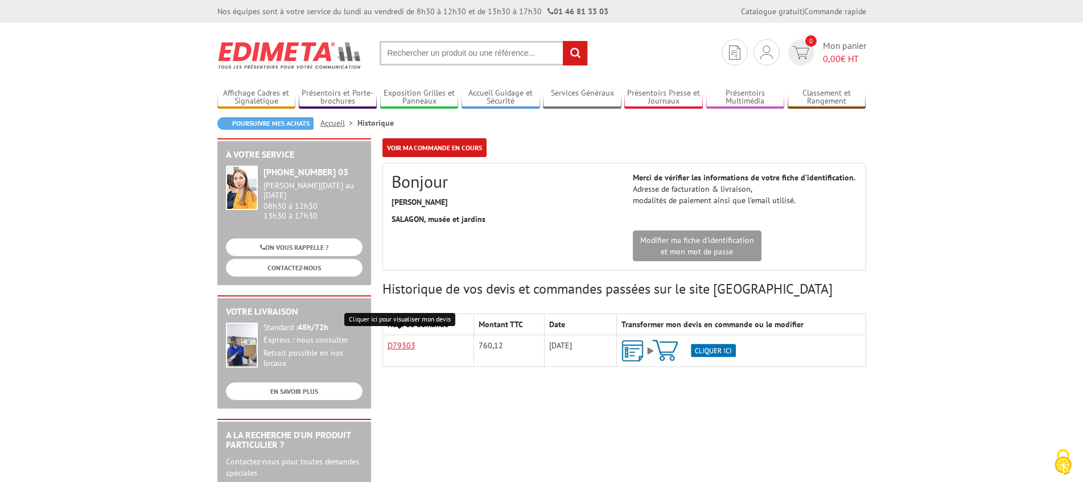
click at [408, 345] on link "D79303" at bounding box center [402, 345] width 28 height 10
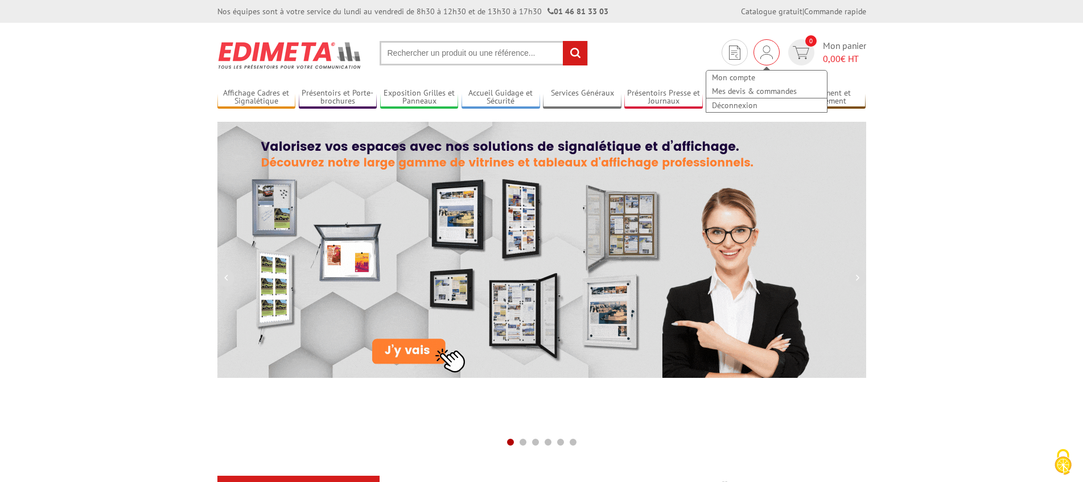
click at [764, 55] on img at bounding box center [766, 53] width 13 height 14
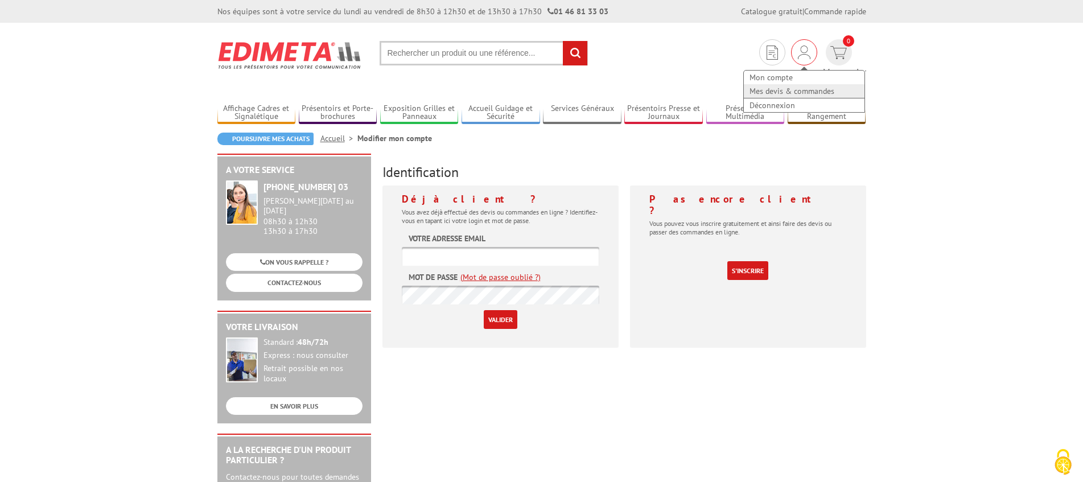
click at [744, 89] on link "Mes devis & commandes" at bounding box center [804, 91] width 121 height 14
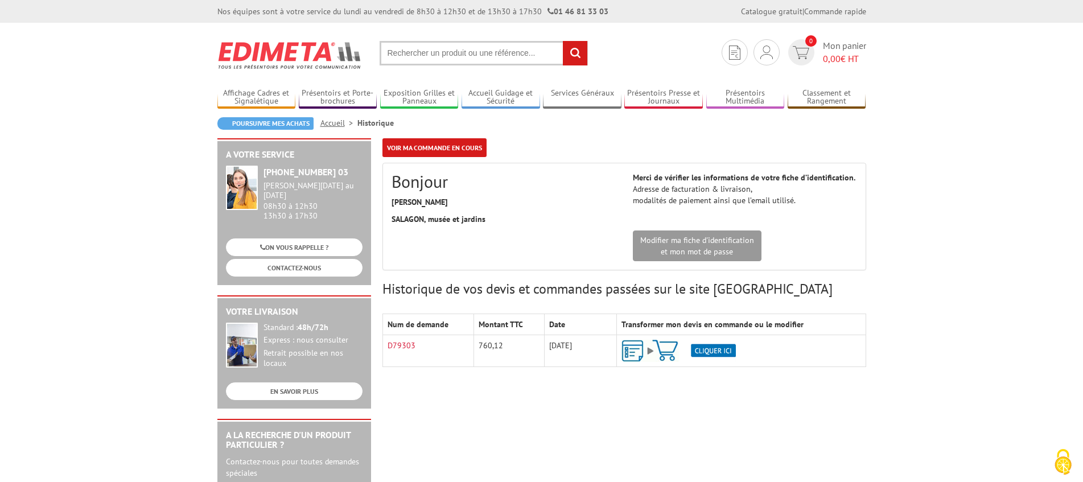
click at [717, 351] on img at bounding box center [679, 351] width 114 height 22
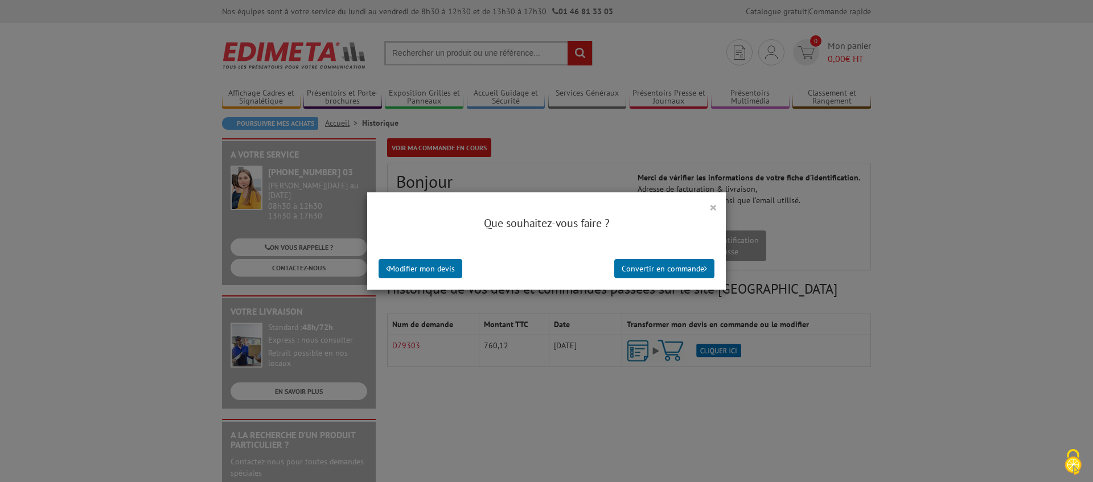
click at [710, 207] on button "×" at bounding box center [713, 207] width 8 height 15
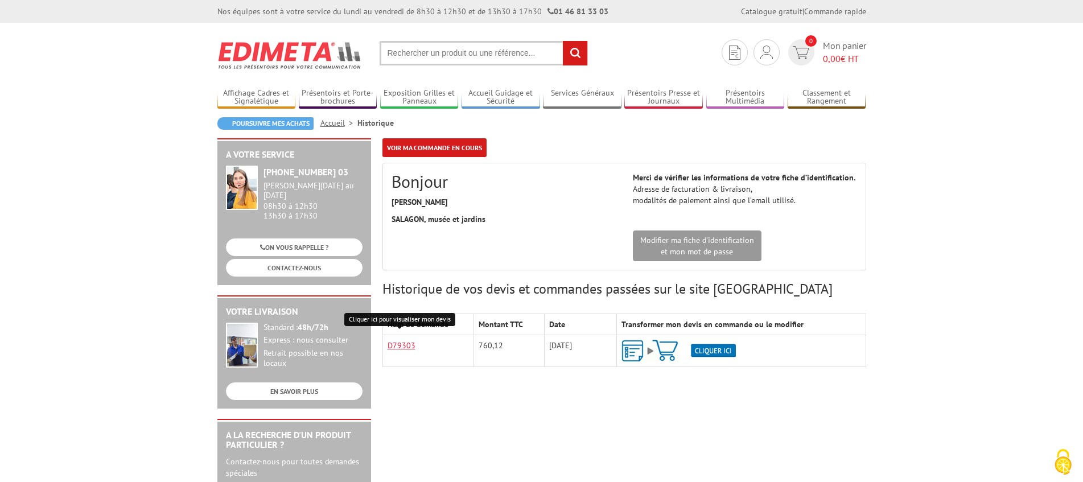
click at [401, 346] on link "D79303" at bounding box center [402, 345] width 28 height 10
